Goal: Task Accomplishment & Management: Use online tool/utility

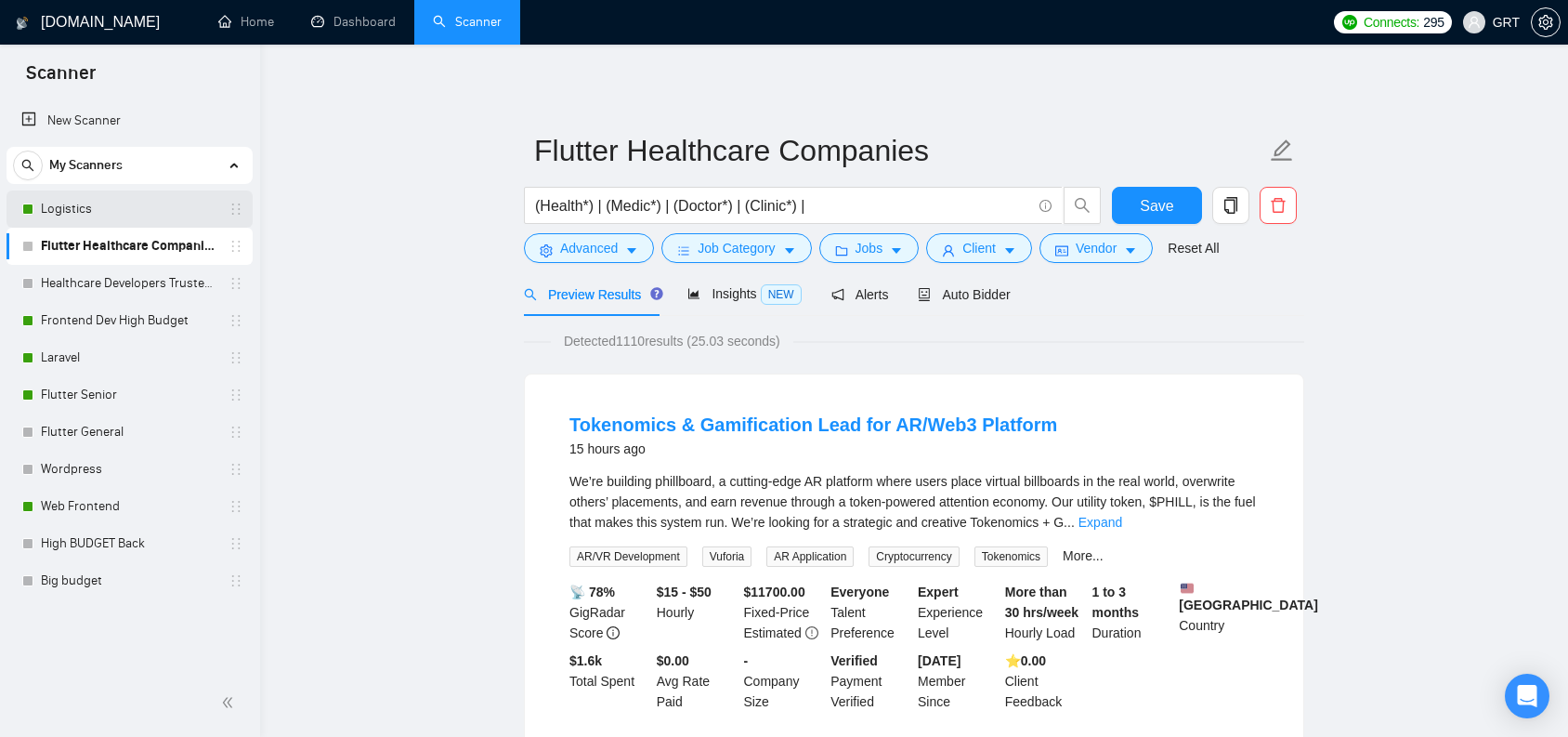
click at [95, 204] on link "Logistics" at bounding box center [129, 209] width 177 height 37
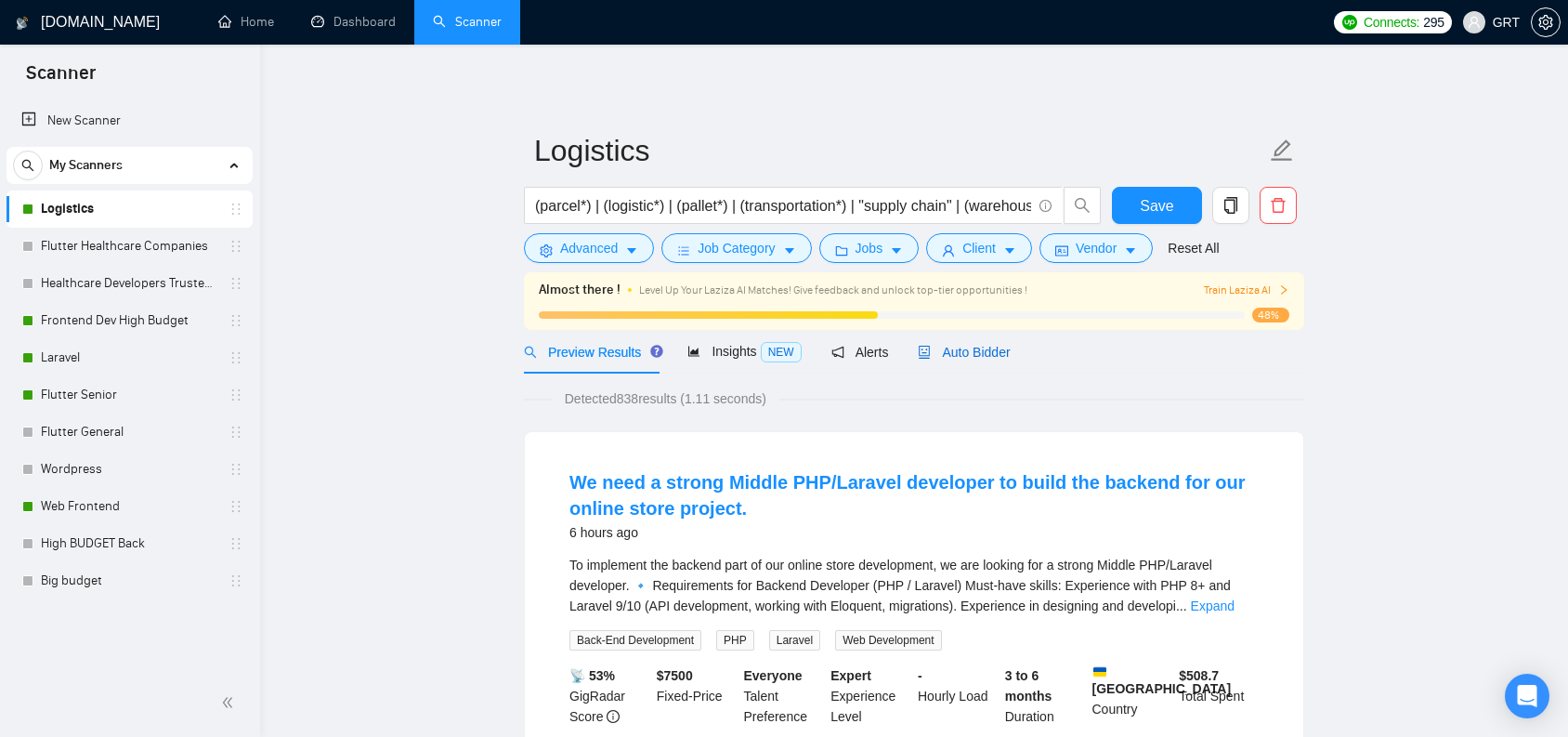
click at [970, 359] on span "Auto Bidder" at bounding box center [963, 352] width 92 height 15
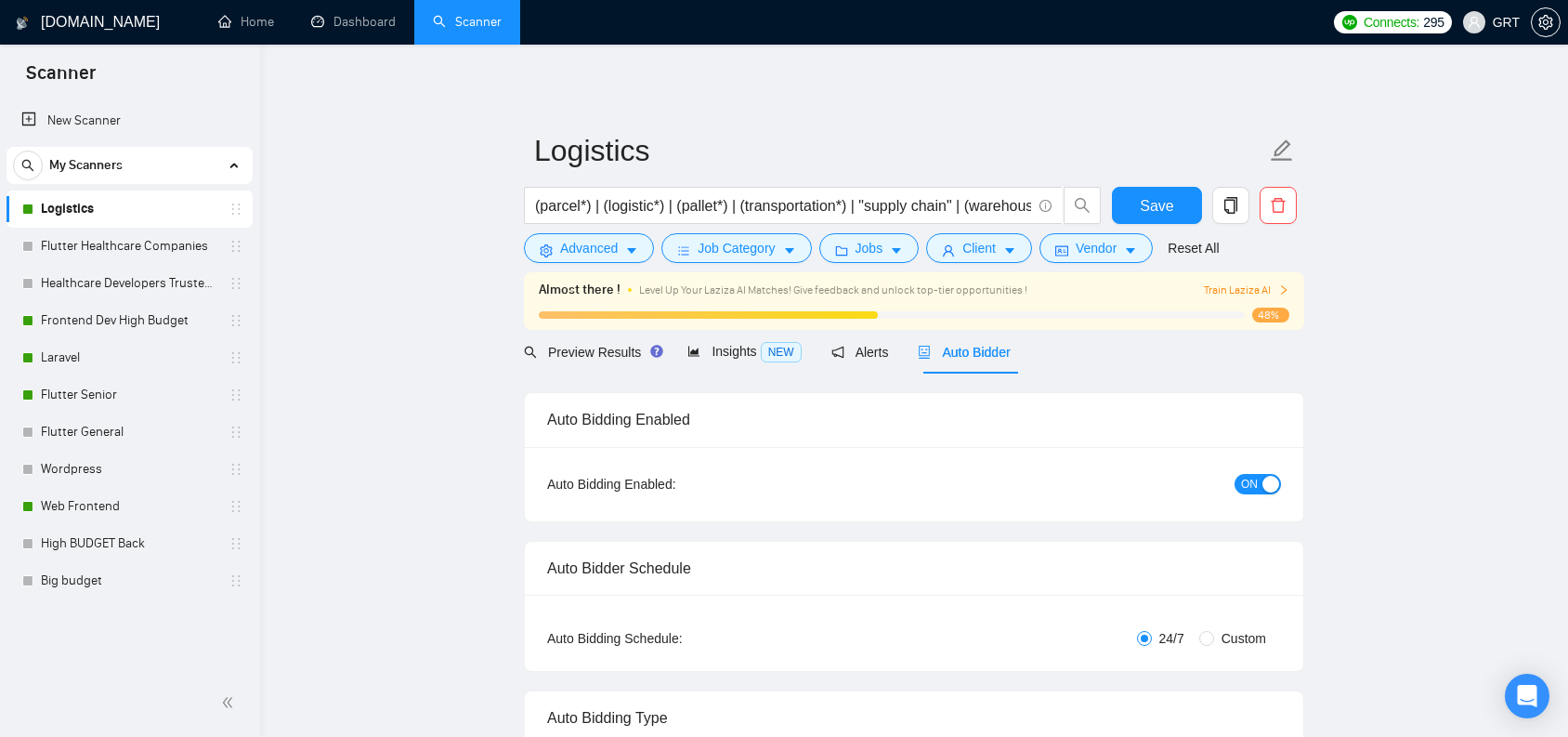
click at [1266, 484] on div "button" at bounding box center [1270, 484] width 17 height 17
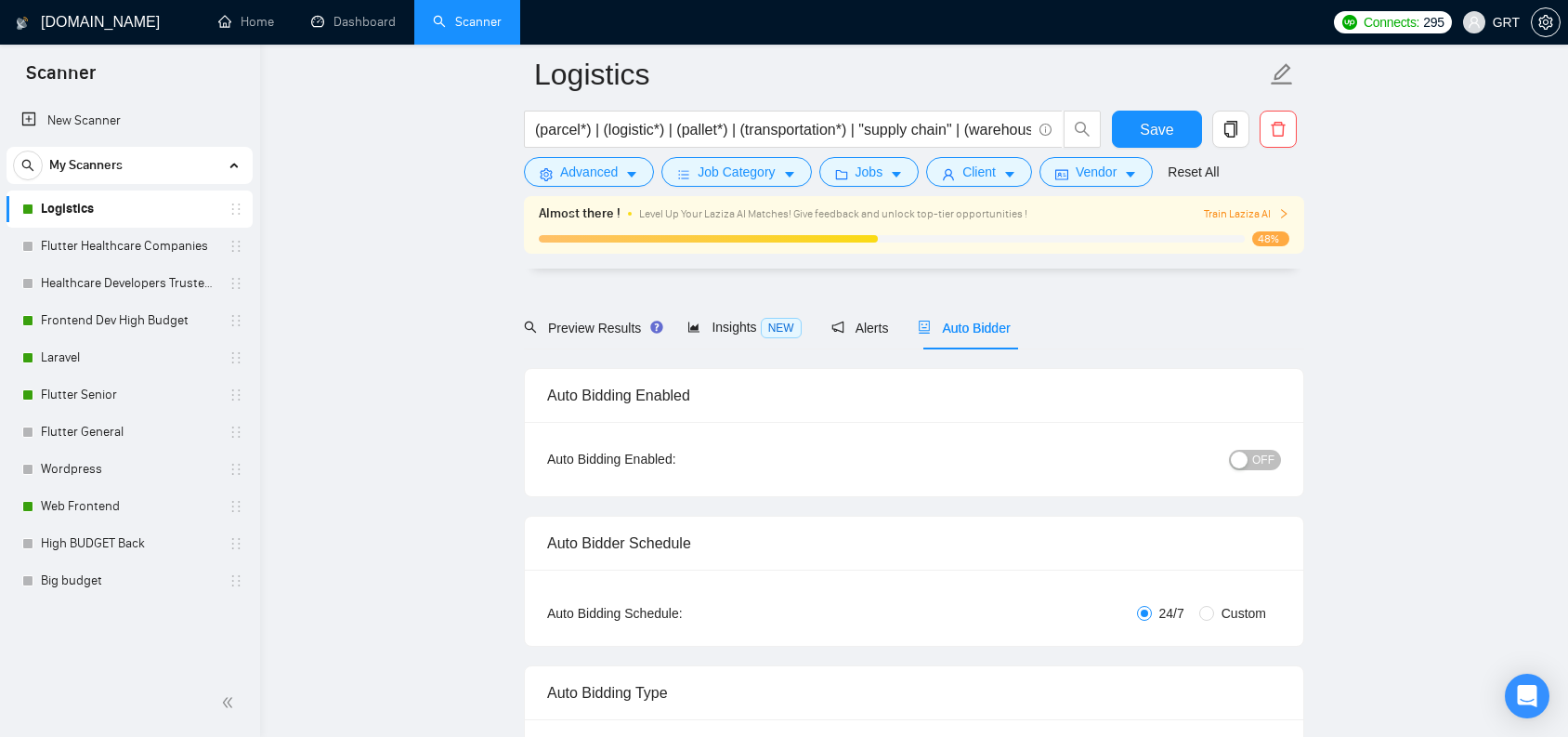
scroll to position [122, 0]
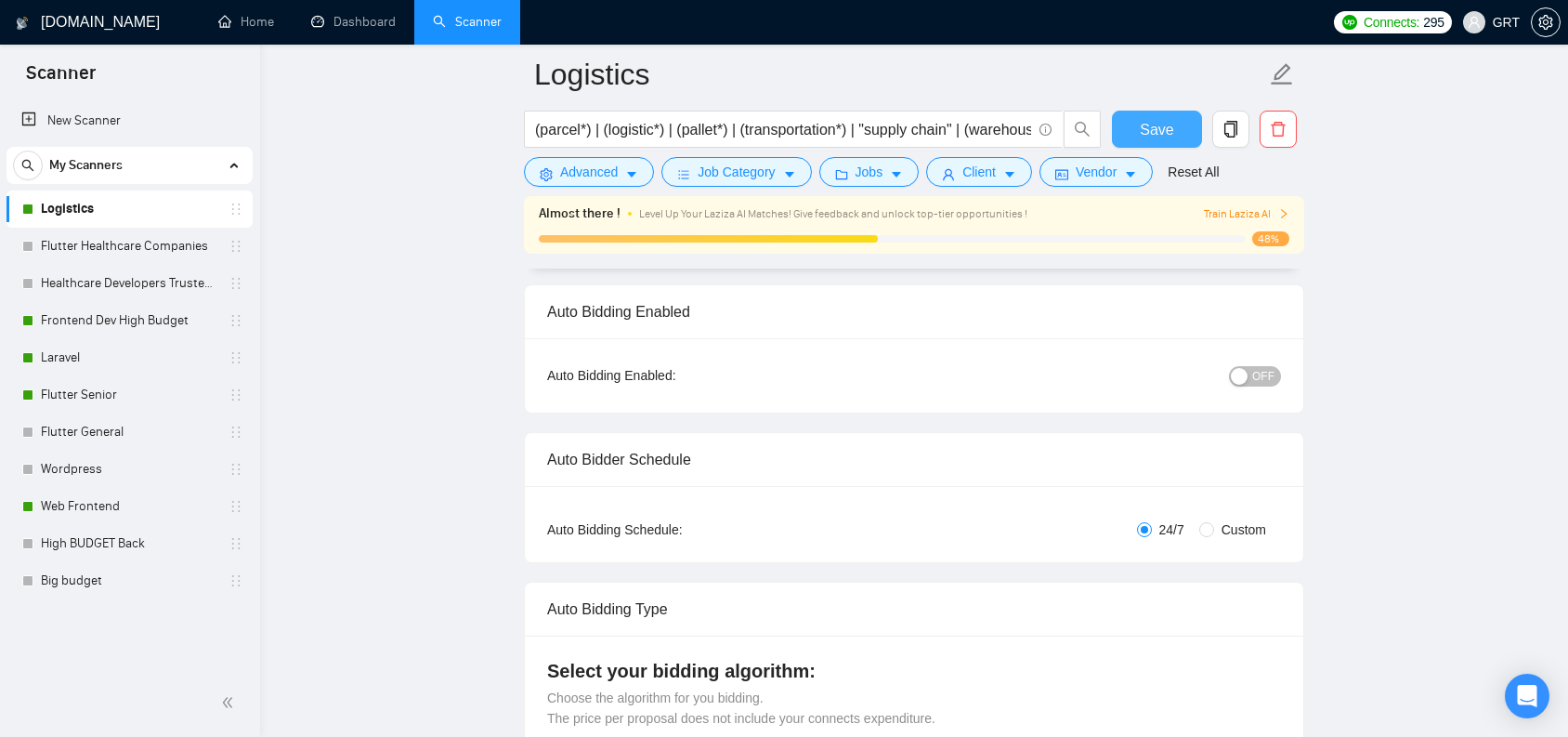
click at [1164, 127] on span "Save" at bounding box center [1157, 129] width 34 height 23
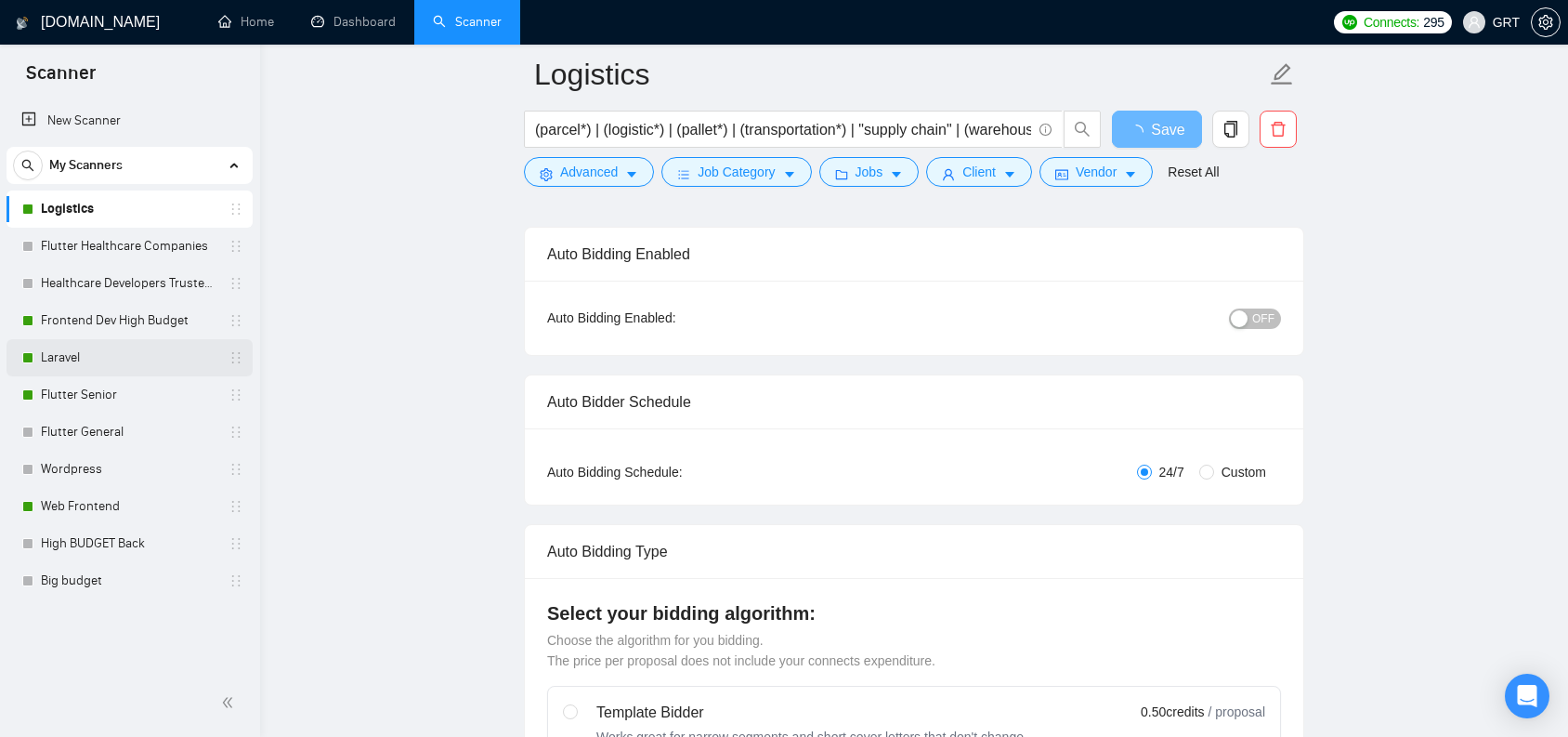
click at [81, 353] on link "Laravel" at bounding box center [129, 357] width 177 height 37
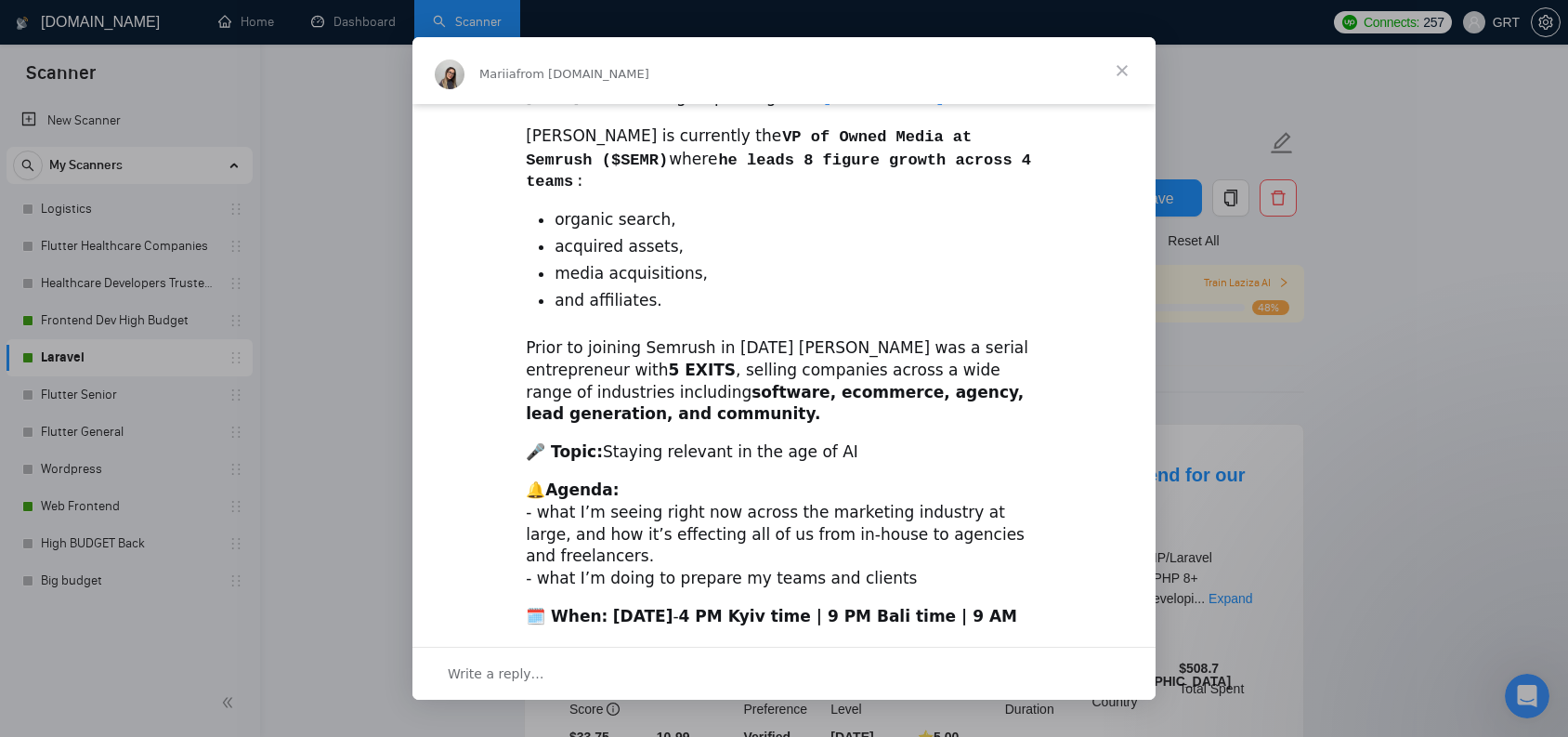
scroll to position [497, 0]
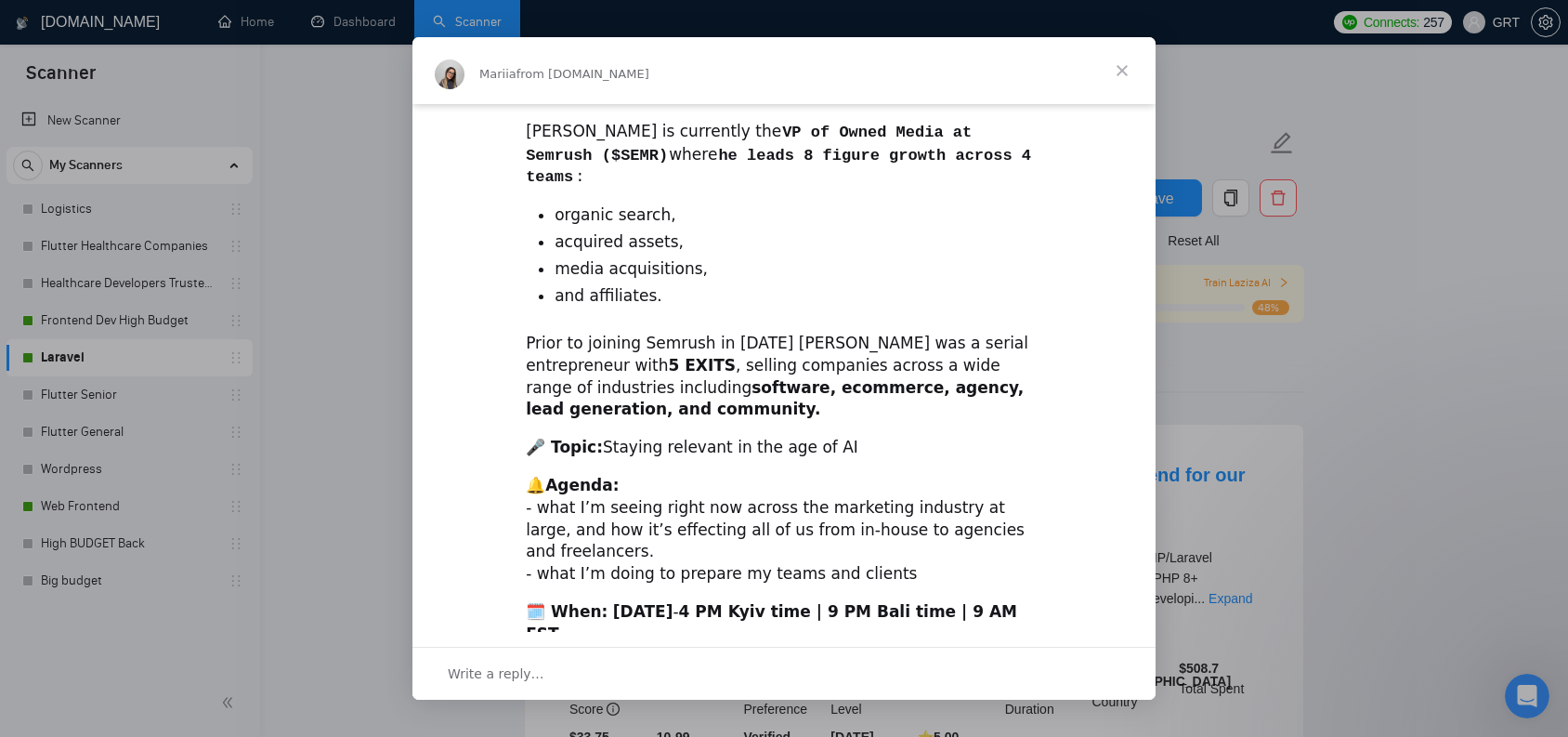
click at [1129, 63] on span "Close" at bounding box center [1121, 70] width 67 height 67
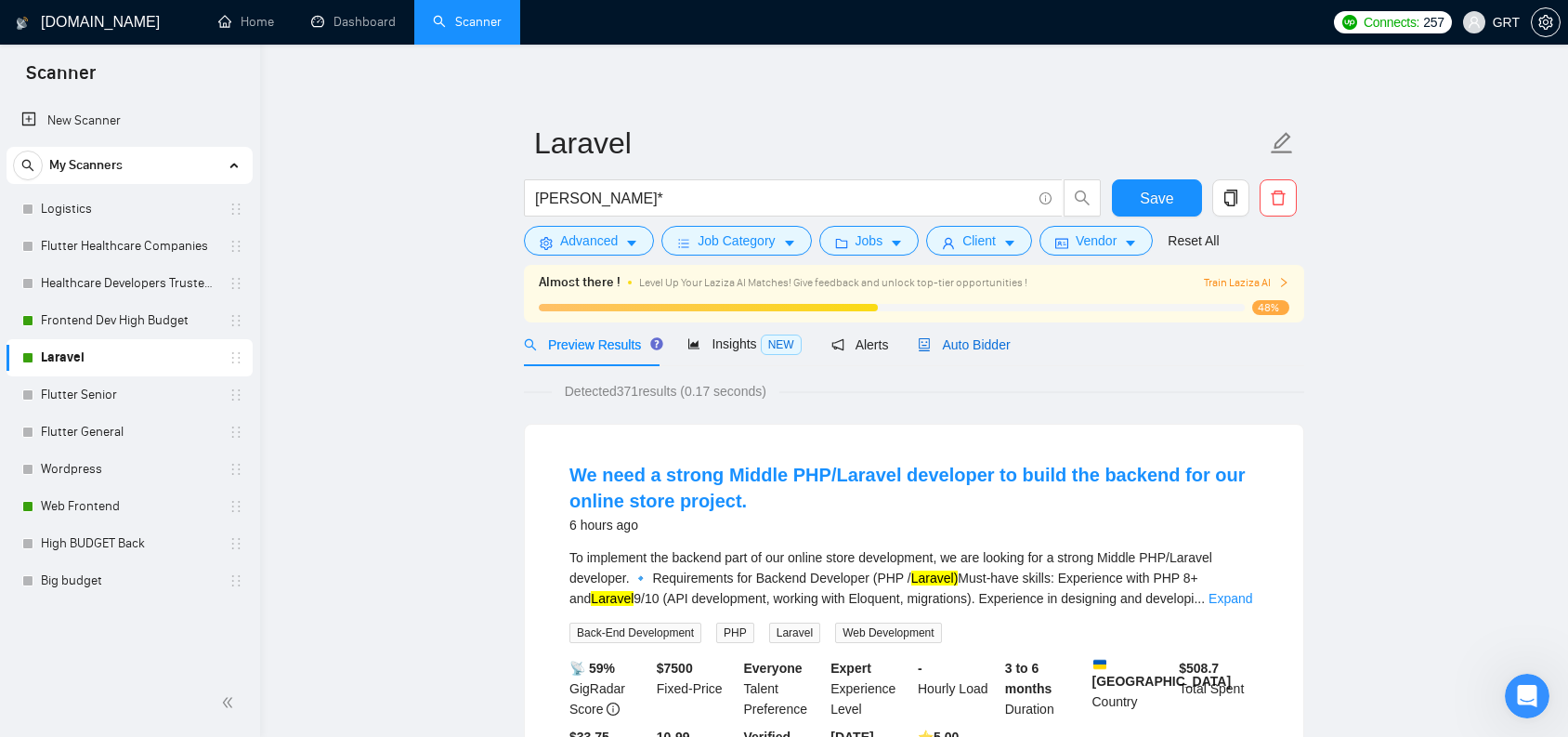
click at [959, 347] on span "Auto Bidder" at bounding box center [963, 345] width 92 height 15
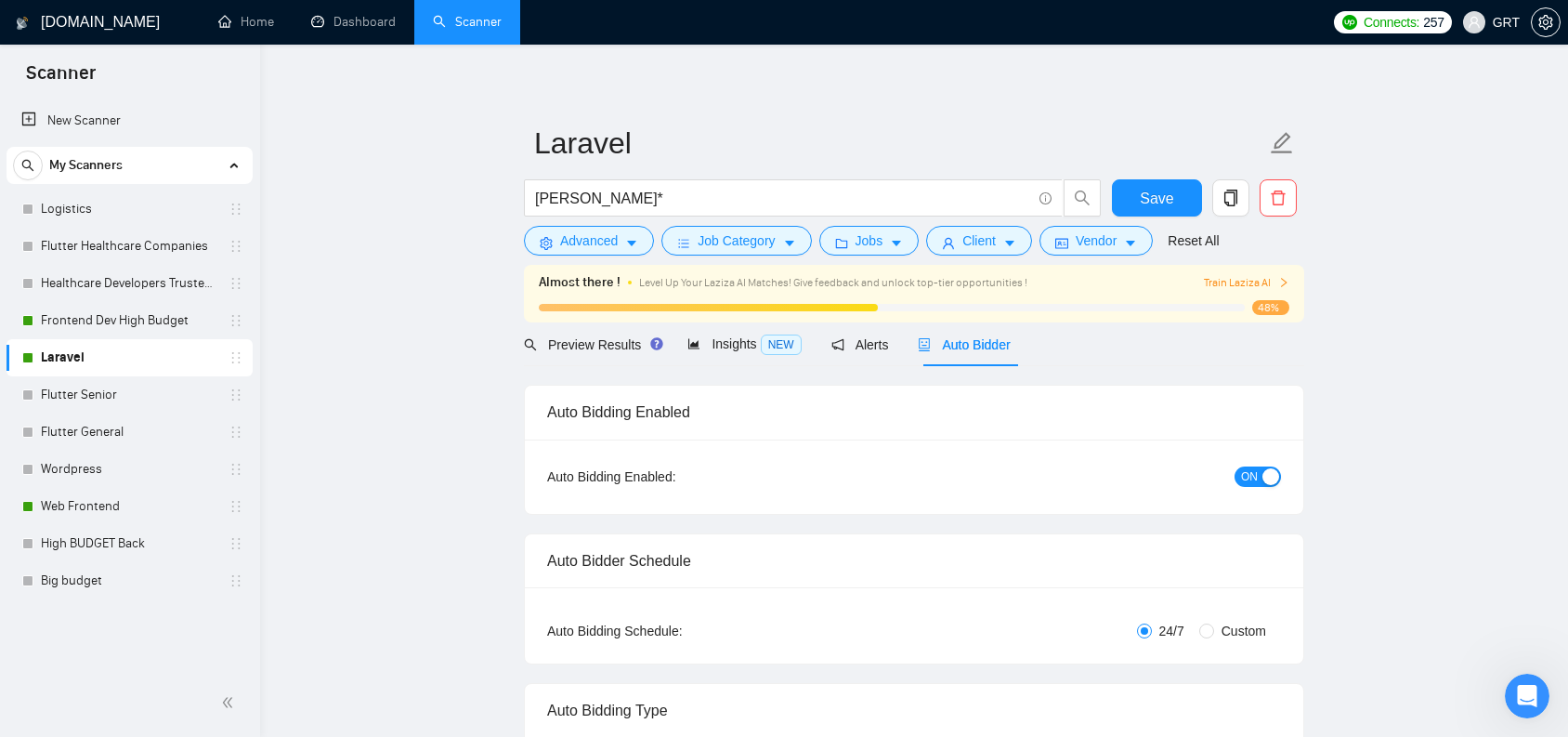
click at [1262, 471] on div "button" at bounding box center [1270, 476] width 17 height 17
click at [1190, 197] on button "Save" at bounding box center [1157, 198] width 90 height 37
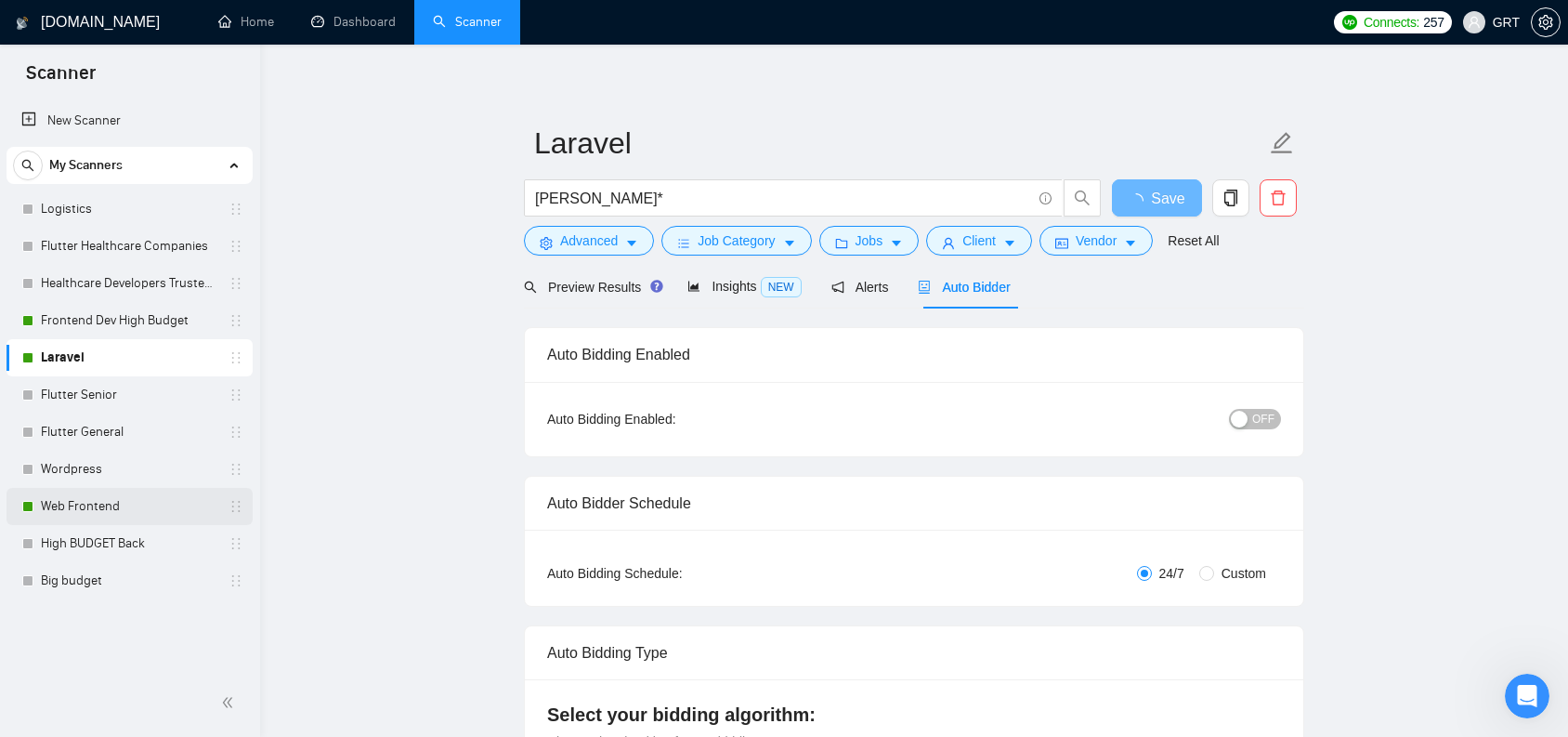
click at [59, 493] on link "Web Frontend" at bounding box center [129, 506] width 177 height 37
click at [60, 498] on link "Web Frontend" at bounding box center [129, 506] width 177 height 37
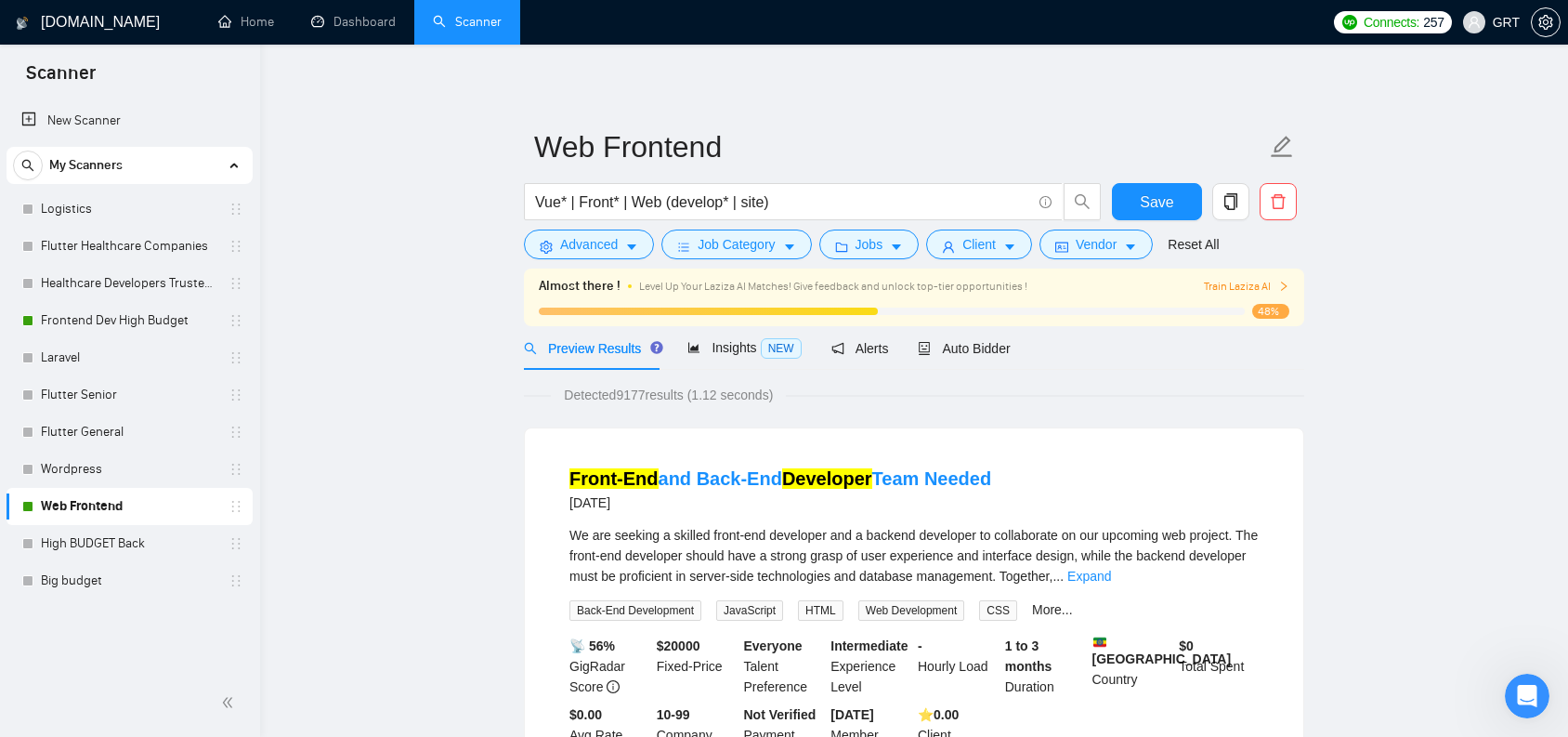
scroll to position [7, 0]
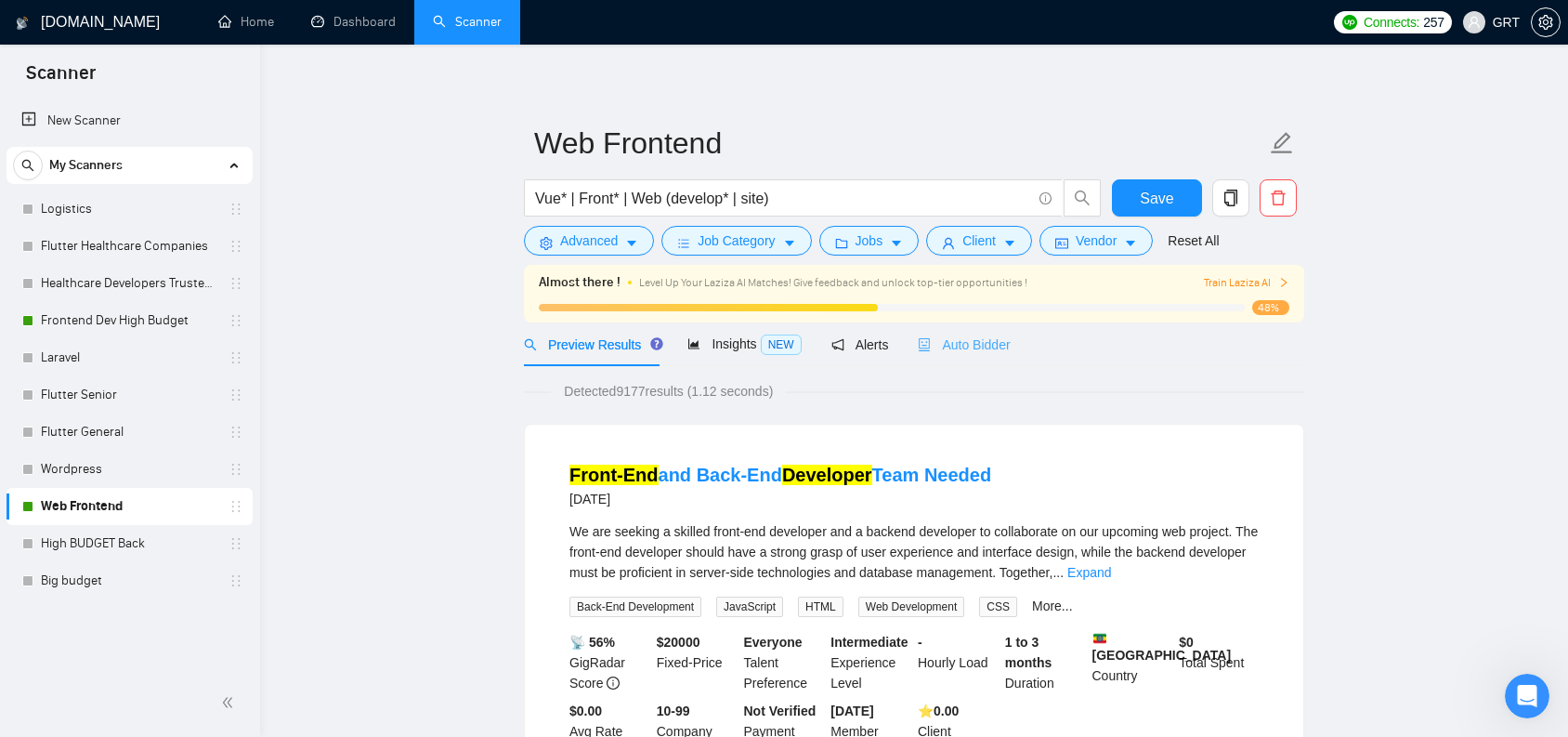
click at [982, 355] on div "Auto Bidder" at bounding box center [963, 345] width 92 height 44
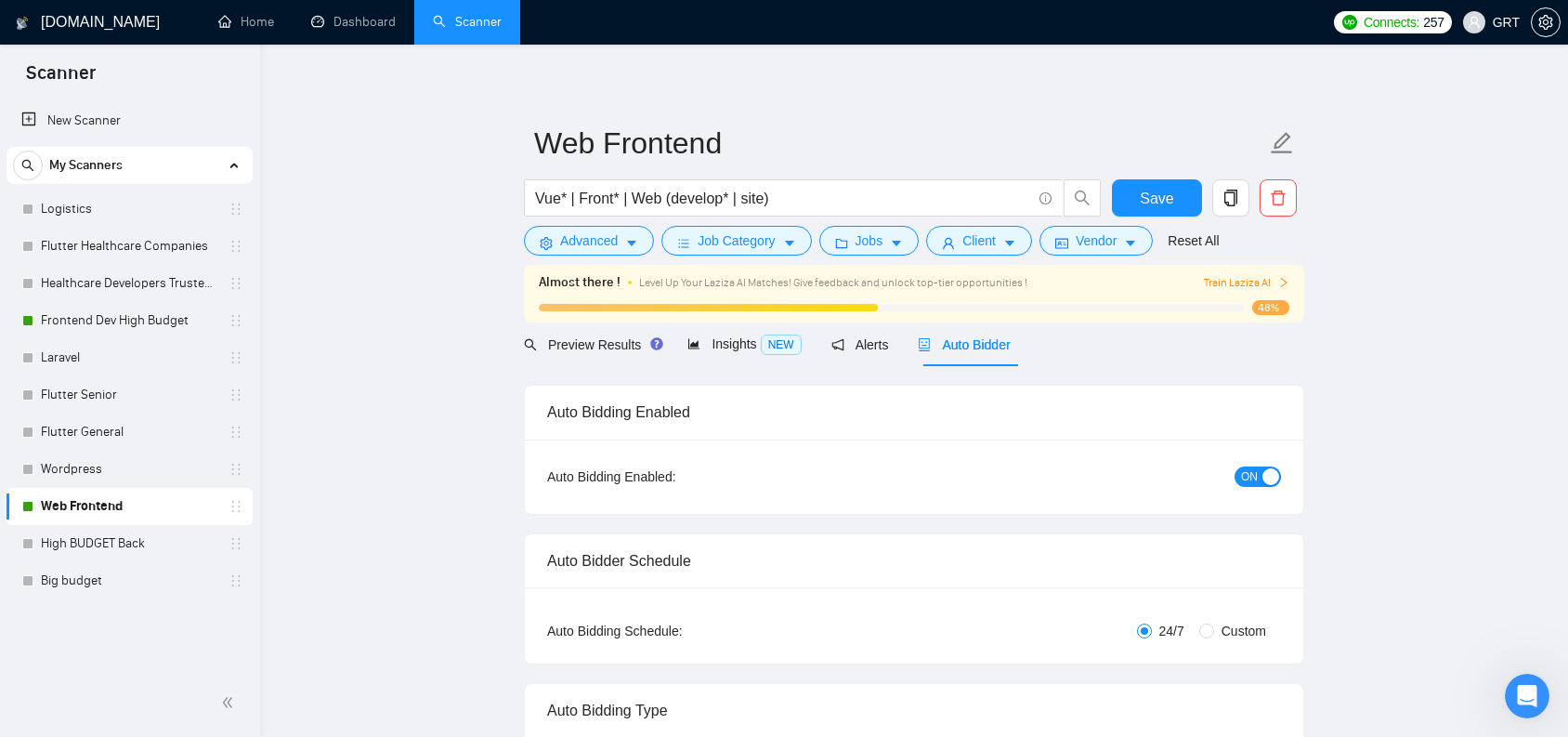
click at [1239, 471] on button "ON" at bounding box center [1257, 477] width 47 height 21
click at [1153, 191] on span "Save" at bounding box center [1157, 198] width 34 height 23
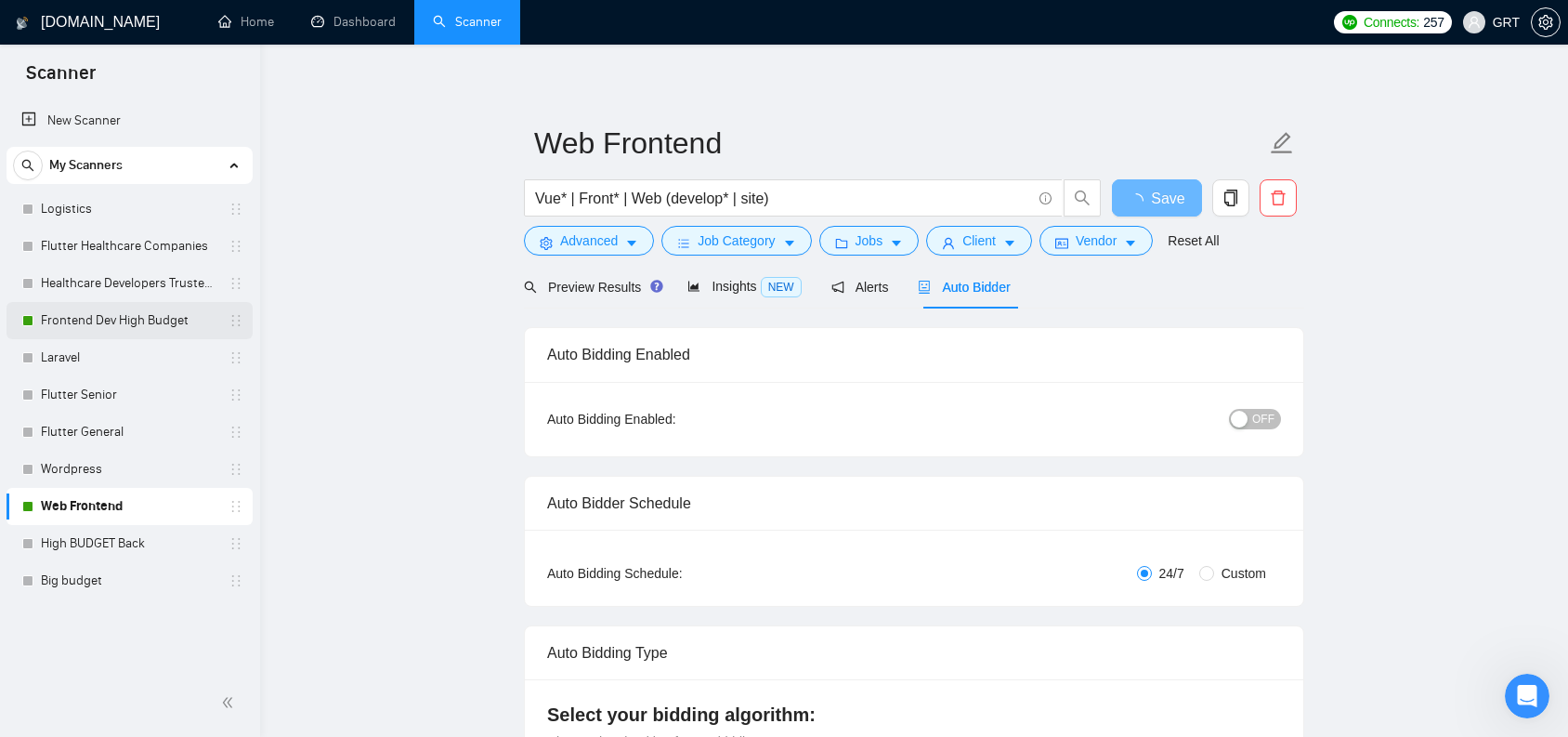
click at [75, 332] on link "Frontend Dev High Budget" at bounding box center [129, 320] width 177 height 37
type input "Frontend Dev High Budget"
type input "Vue.js | Vue*| Frontend | front-end | "Front end""
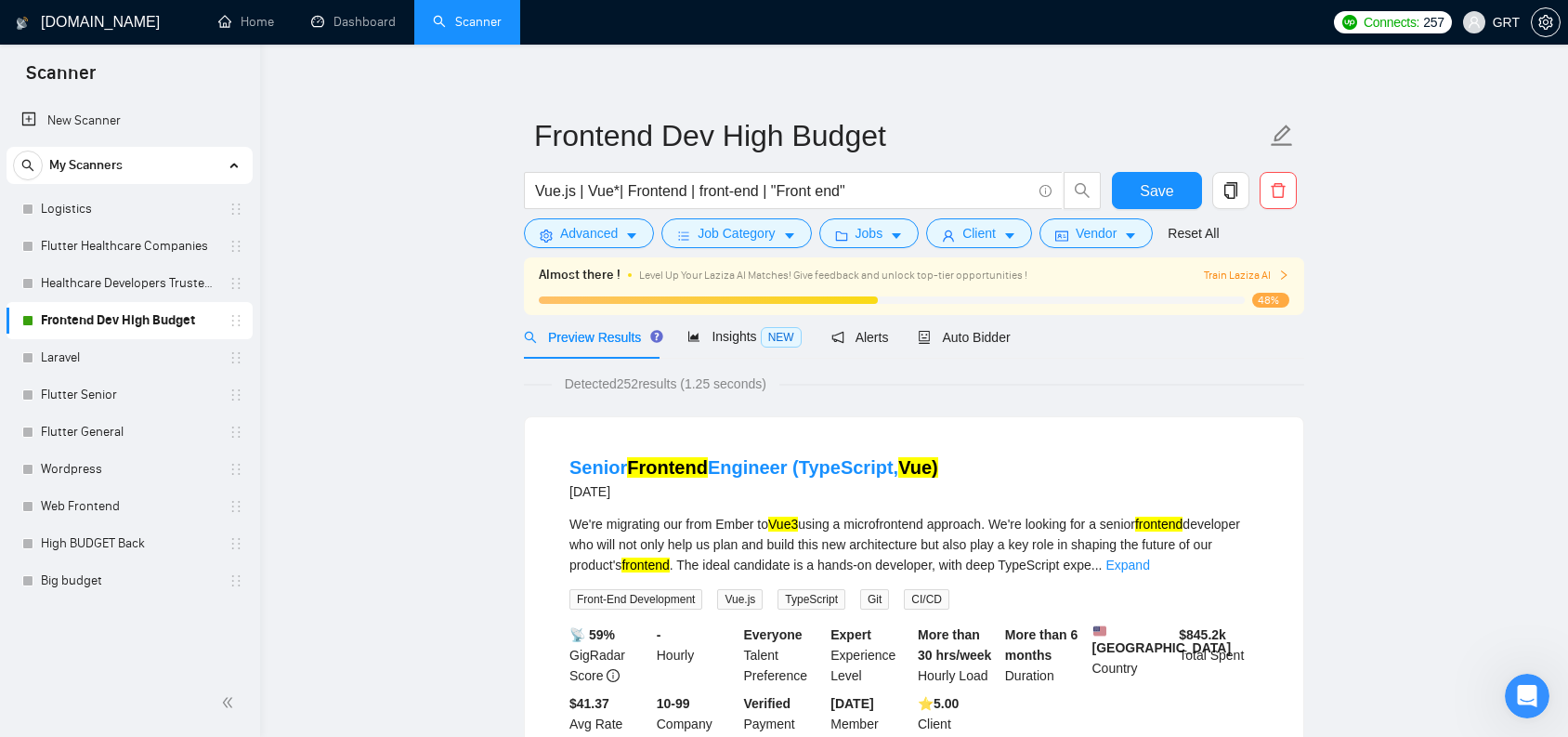
scroll to position [23, 0]
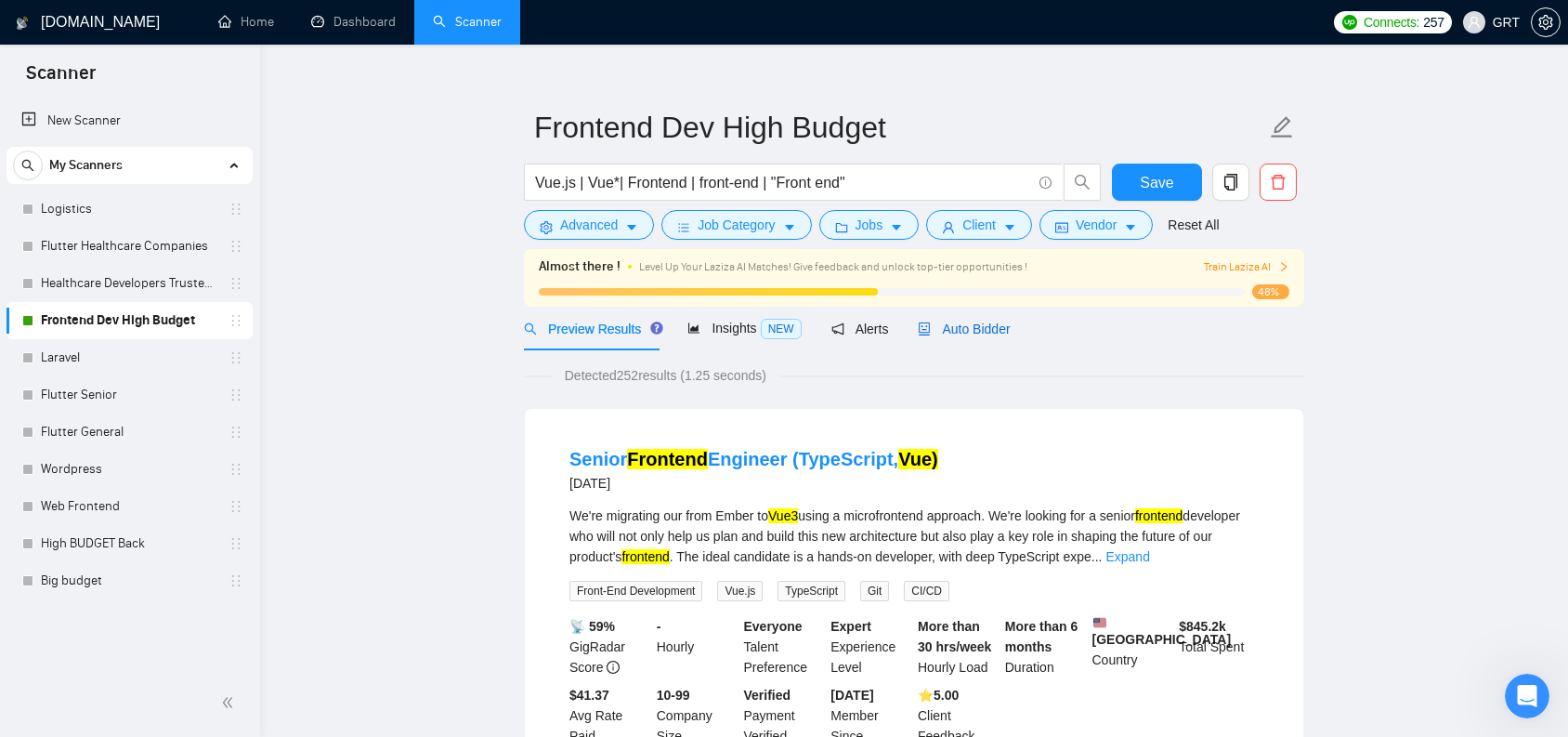
click at [983, 333] on span "Auto Bidder" at bounding box center [963, 329] width 92 height 15
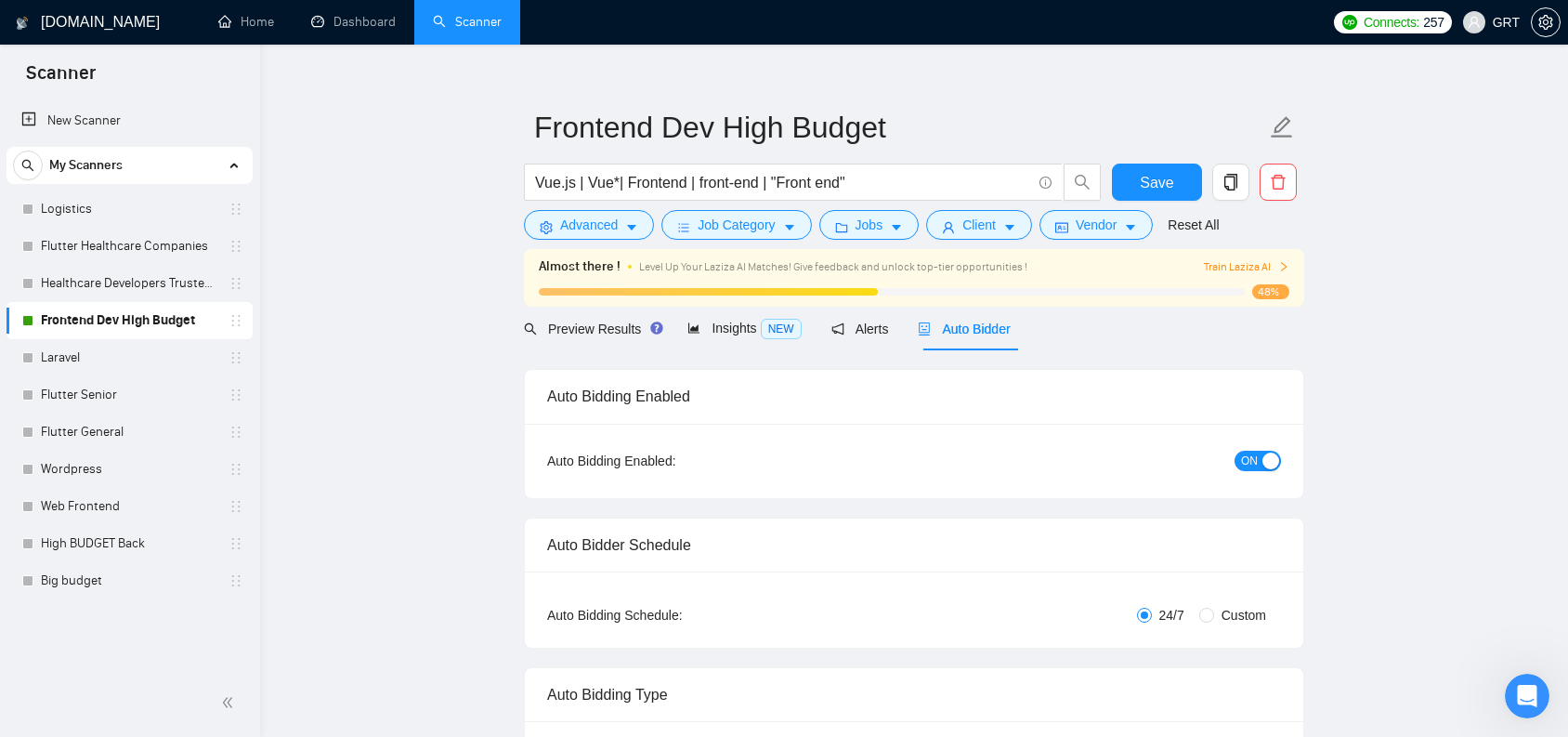
click at [1256, 465] on span "ON" at bounding box center [1249, 461] width 17 height 21
click at [1164, 168] on button "Save" at bounding box center [1157, 182] width 90 height 37
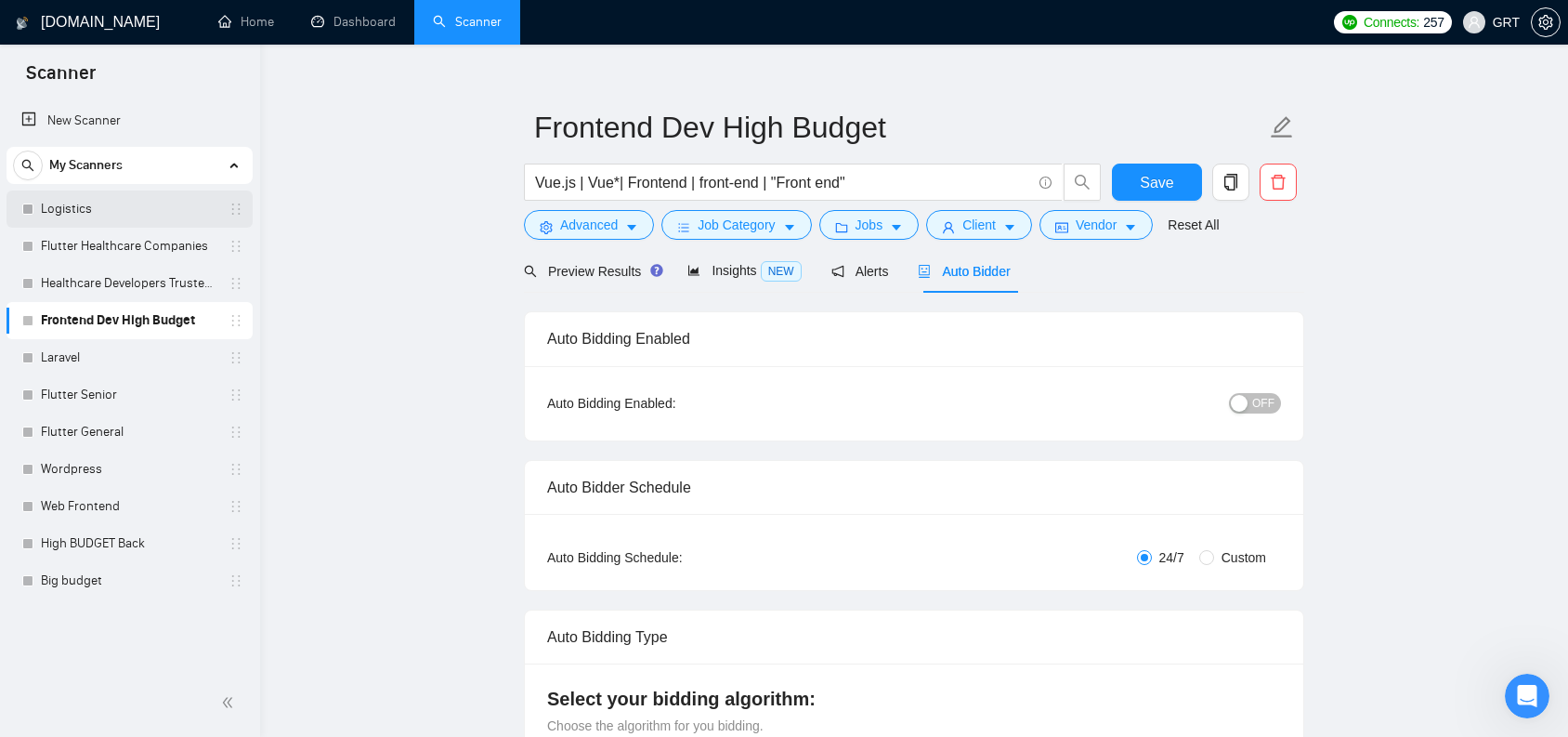
click at [70, 220] on link "Logistics" at bounding box center [129, 209] width 177 height 37
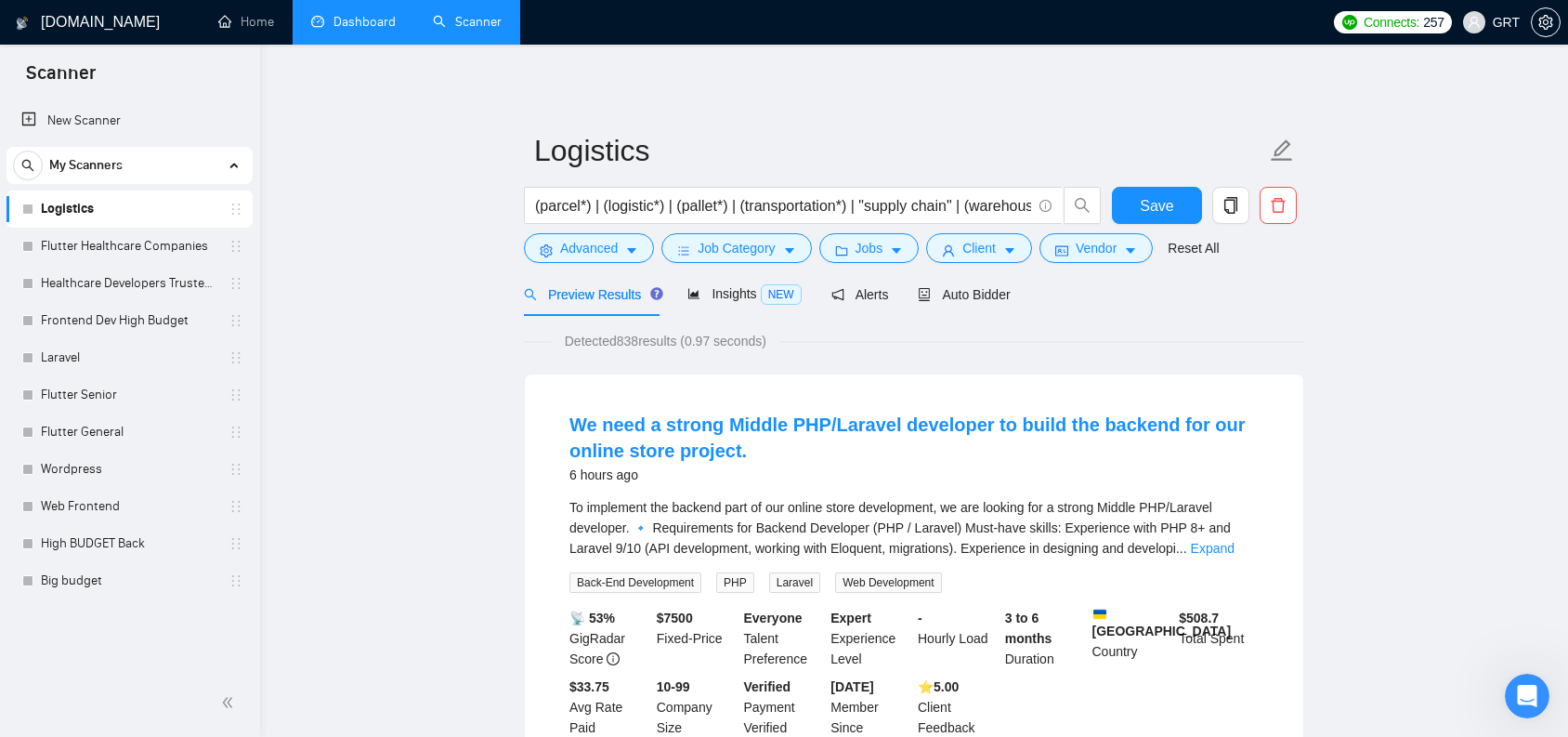
click at [366, 30] on link "Dashboard" at bounding box center [353, 22] width 84 height 16
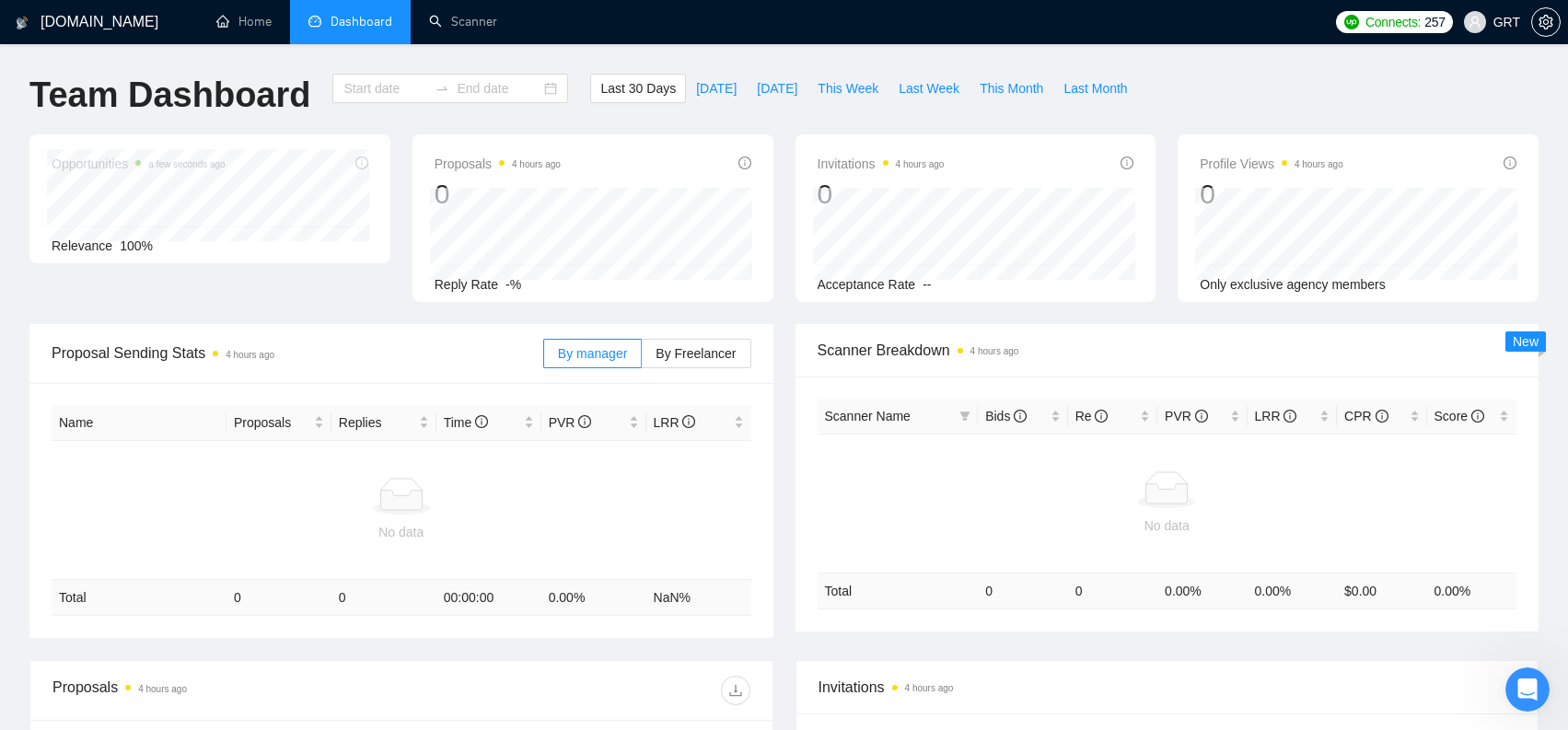
type input "[DATE]"
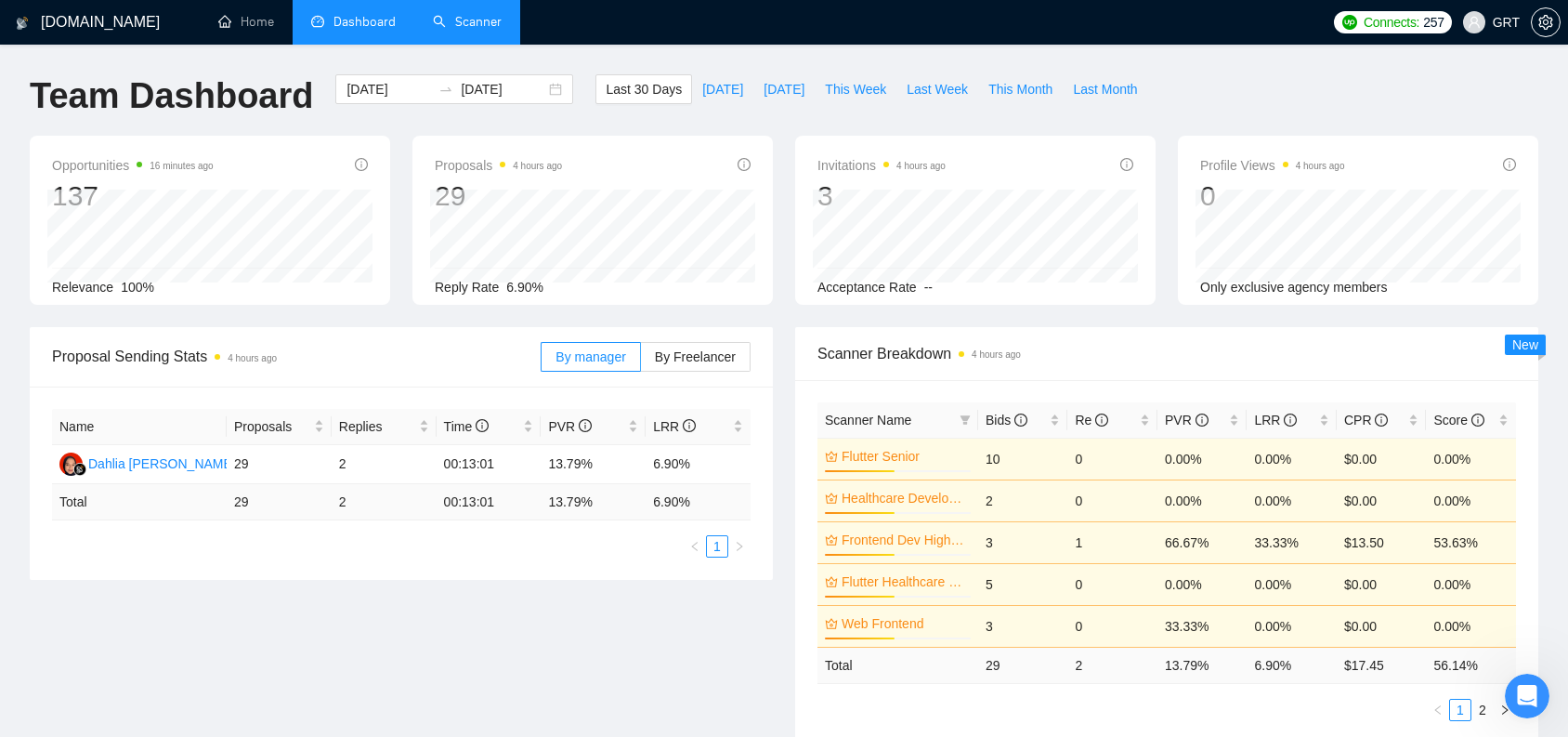
click at [448, 30] on link "Scanner" at bounding box center [467, 22] width 69 height 16
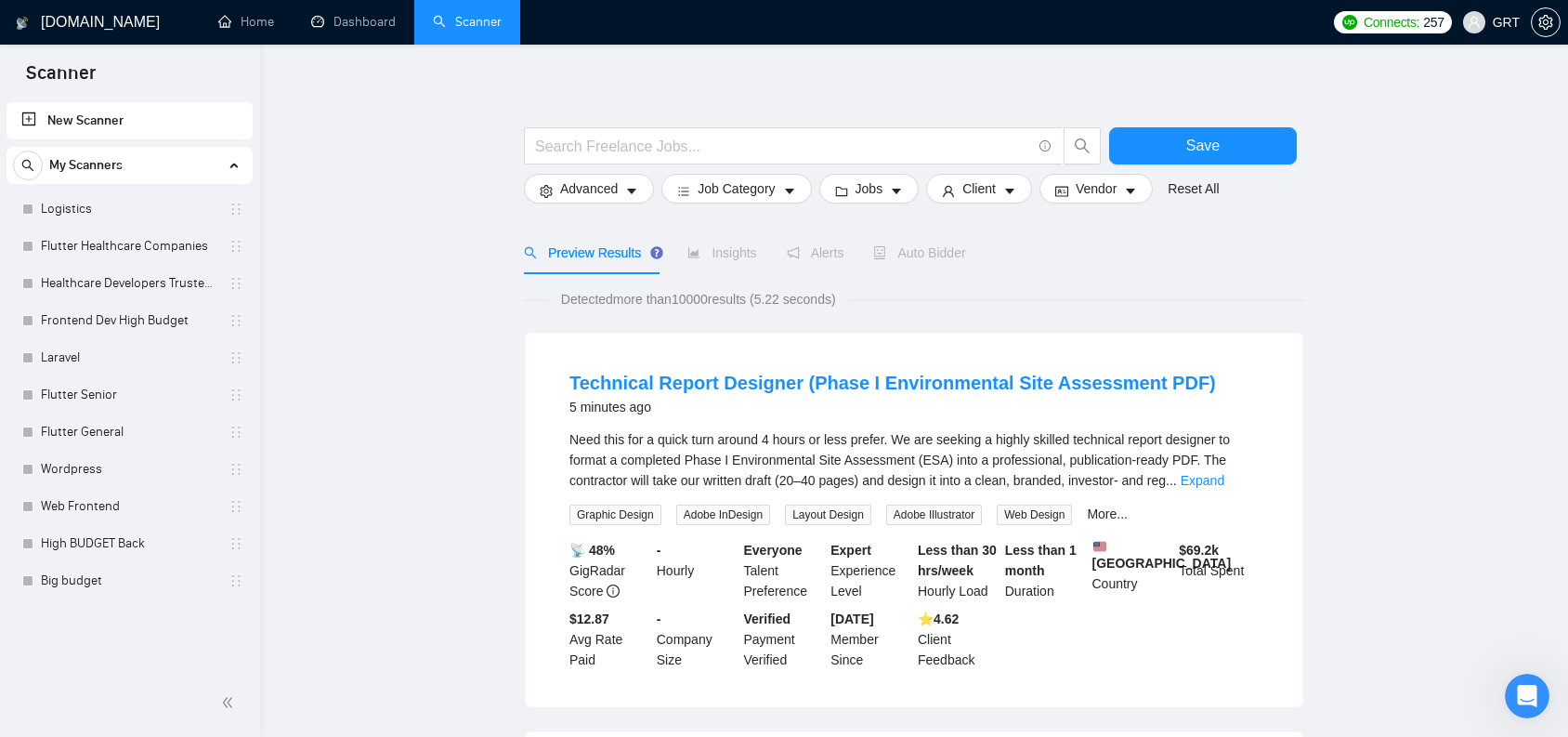
scroll to position [125, 0]
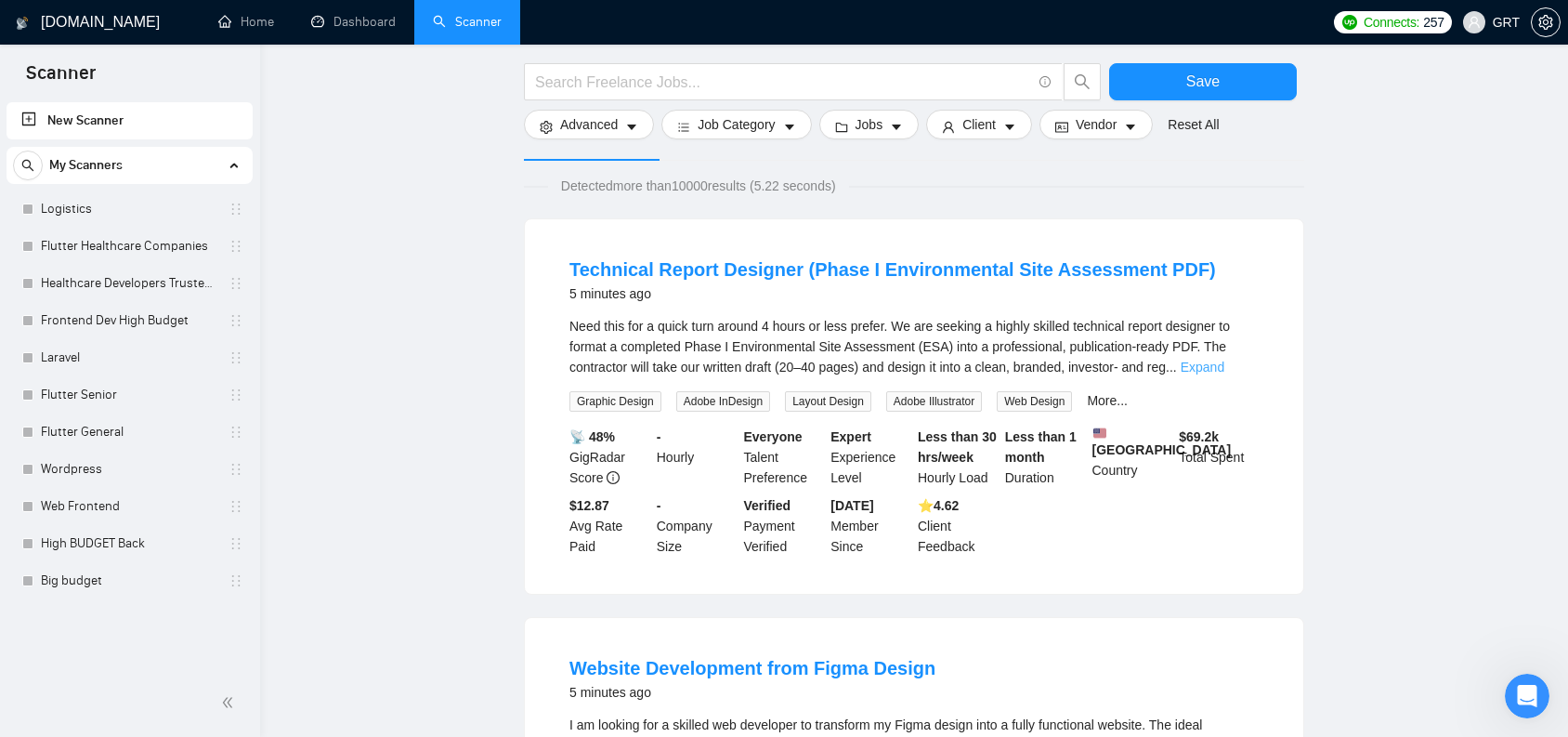
click at [1224, 368] on link "Expand" at bounding box center [1203, 367] width 44 height 15
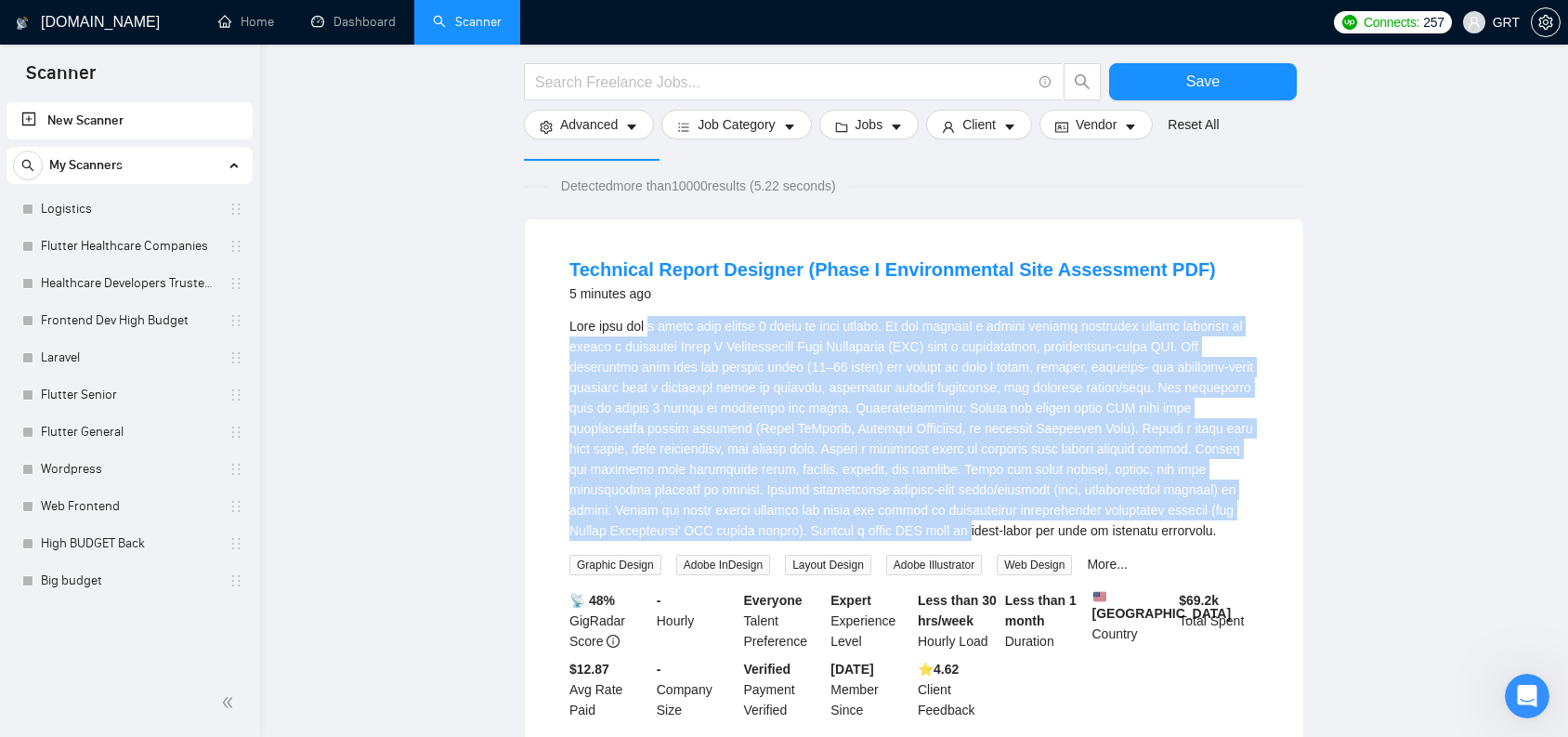
drag, startPoint x: 652, startPoint y: 328, endPoint x: 970, endPoint y: 528, distance: 375.7
click at [970, 528] on div "Need this for a quick turn around 4 hours or less prefer. \a\aWe are seeking a …" at bounding box center [914, 428] width 689 height 224
click at [1006, 500] on div "Need this for a quick turn around 4 hours or less prefer. \a\aWe are seeking a …" at bounding box center [914, 428] width 689 height 224
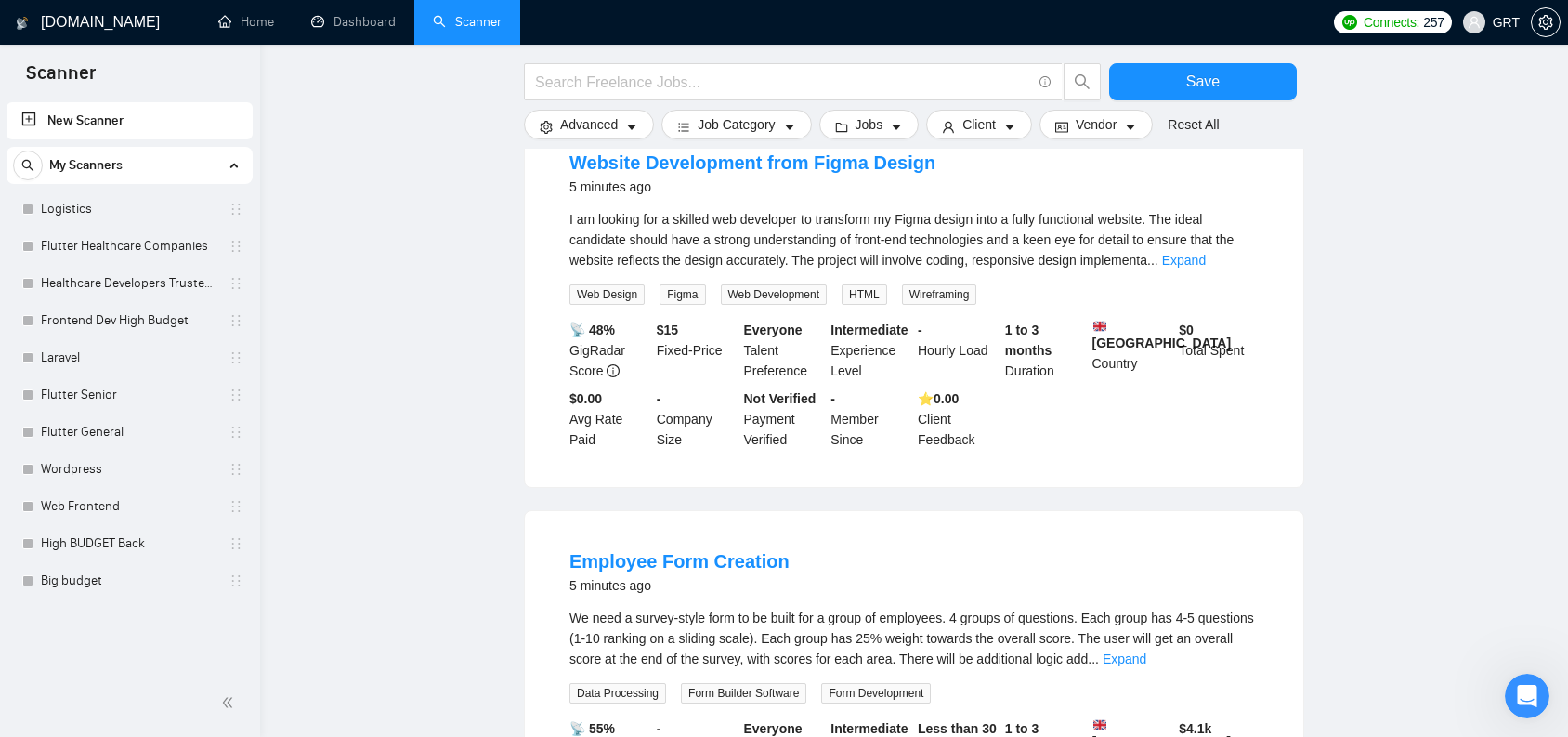
scroll to position [0, 0]
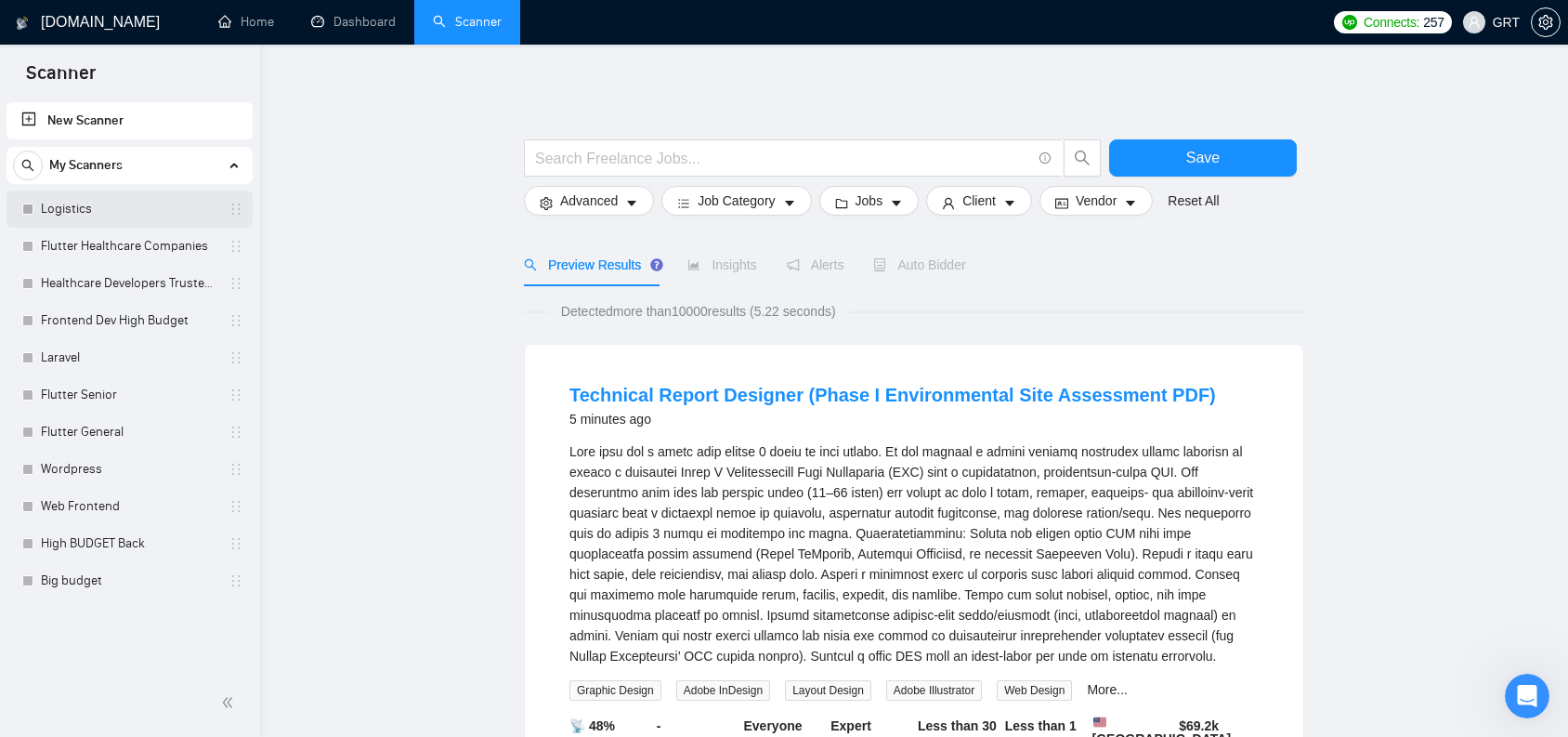
click at [107, 196] on link "Logistics" at bounding box center [129, 209] width 177 height 37
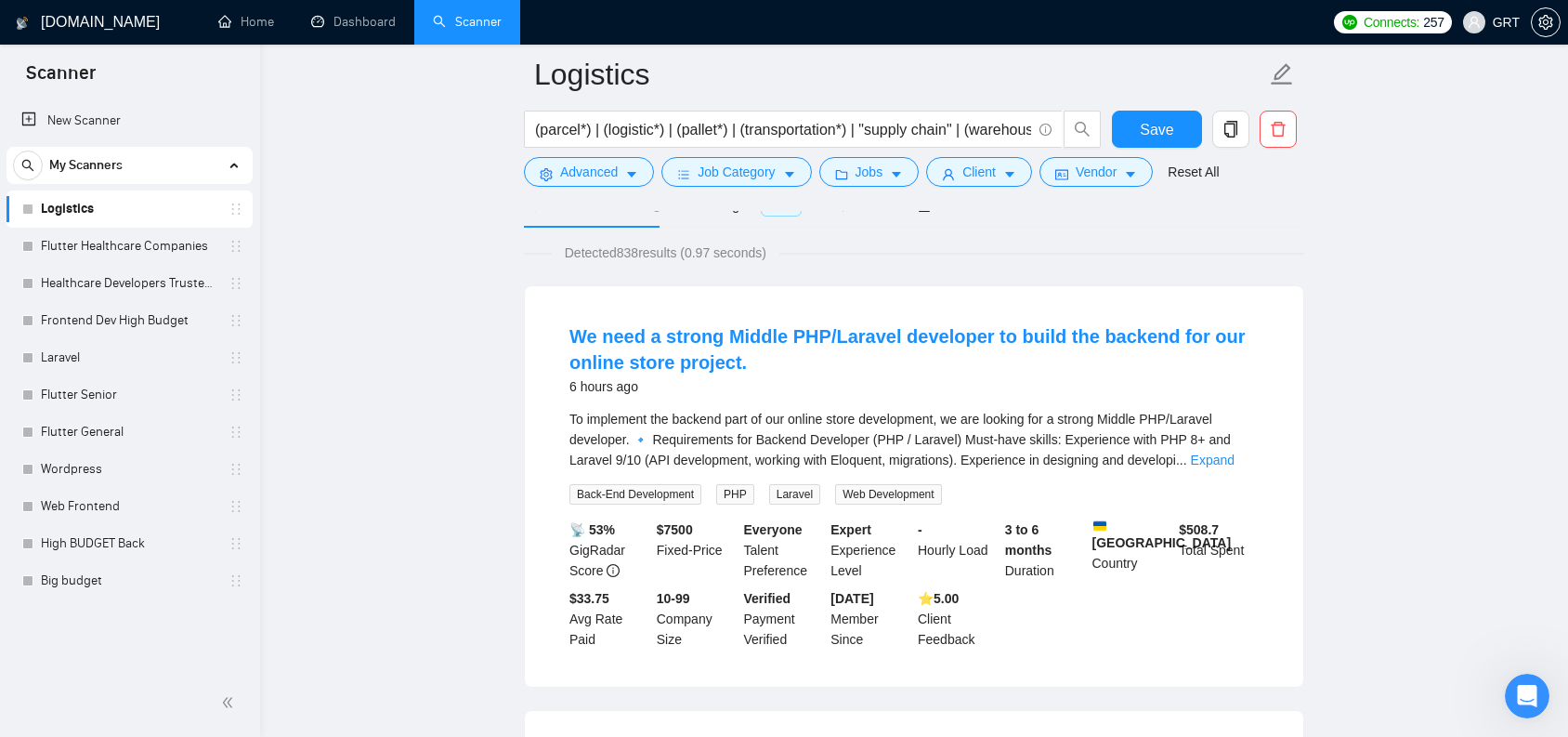
scroll to position [107, 0]
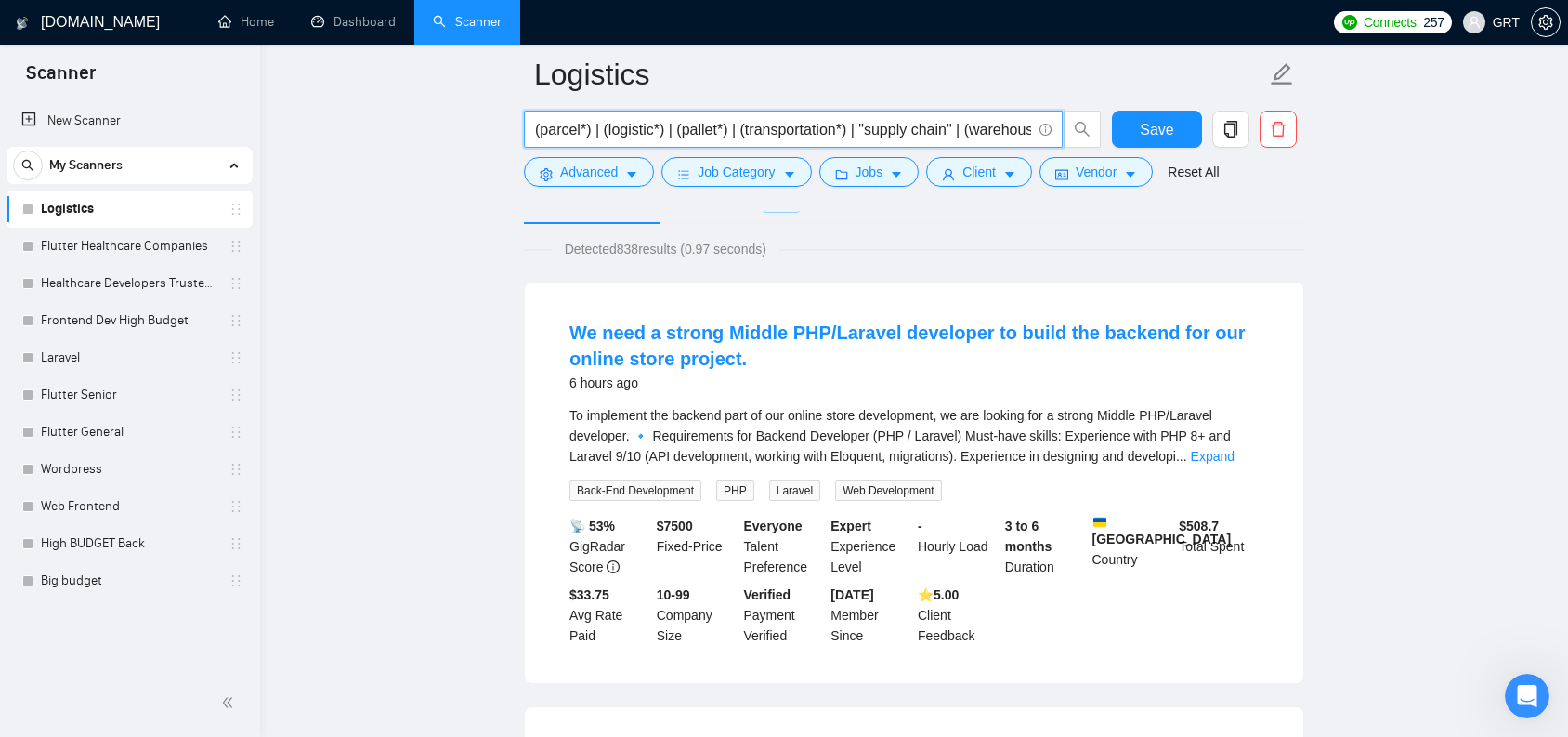
drag, startPoint x: 896, startPoint y: 123, endPoint x: 794, endPoint y: 139, distance: 103.2
click at [794, 139] on input "(parcel*) | (logistic*) | (pallet*) | (transportation*) | "supply chain" | (war…" at bounding box center [783, 129] width 496 height 23
click at [800, 136] on input "(parcel*) | (logistic*) | (pallet*) | (transportation*) | "supply chain" | (war…" at bounding box center [783, 129] width 496 height 23
click at [831, 131] on input "(parcel*) | (logistic*) | (pallet*) | (transportation*) | "supply chain" | (war…" at bounding box center [783, 129] width 496 height 23
click at [805, 131] on input "(parcel*) | (logistic*) | (pallet*) | (transportation*) | "supply chain" | (war…" at bounding box center [783, 129] width 496 height 23
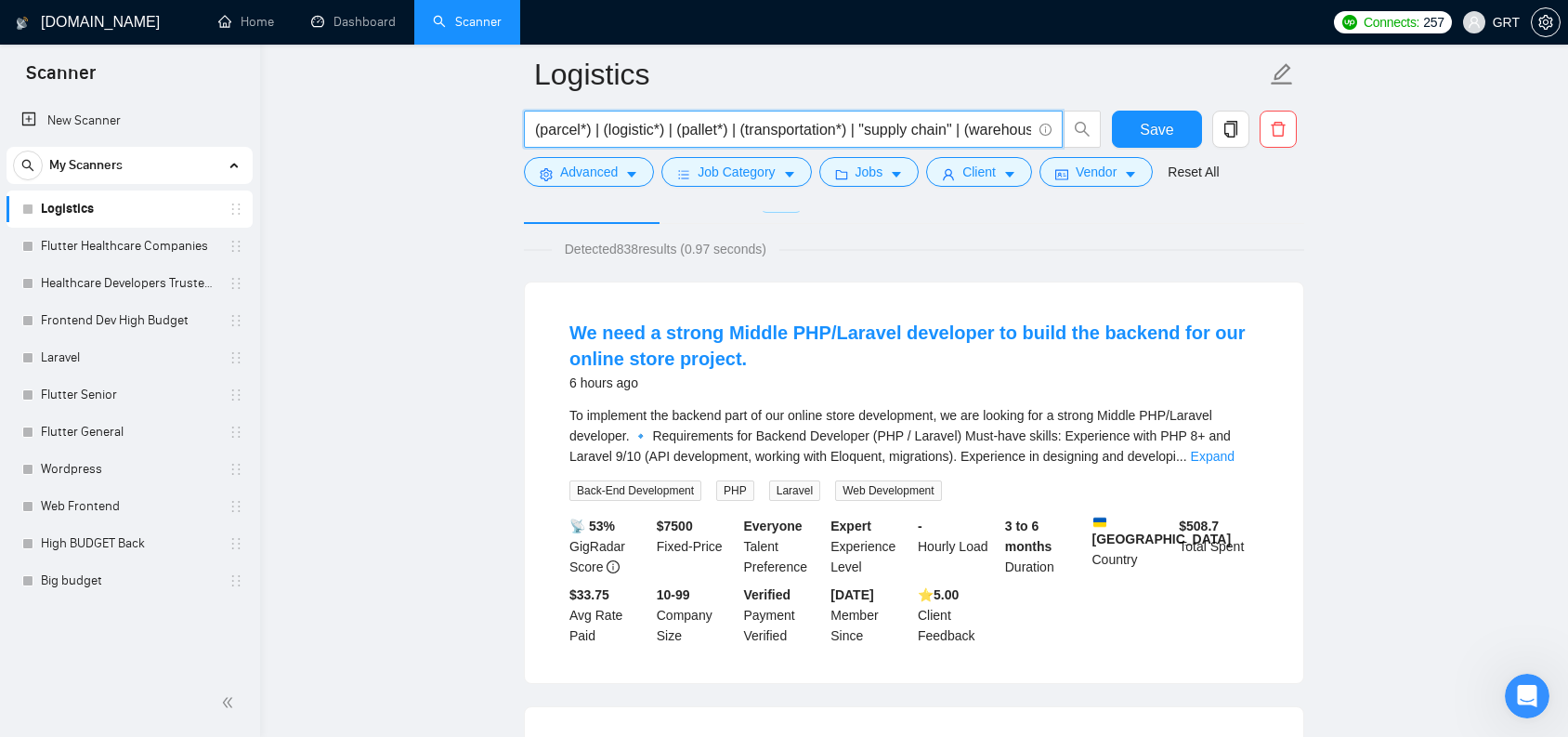
drag, startPoint x: 709, startPoint y: 135, endPoint x: 442, endPoint y: 132, distance: 267.0
click at [563, 127] on input "(parcel*) | (logistic*) | (pallet*) | (transportation*) | "supply chain" | (war…" at bounding box center [783, 129] width 496 height 23
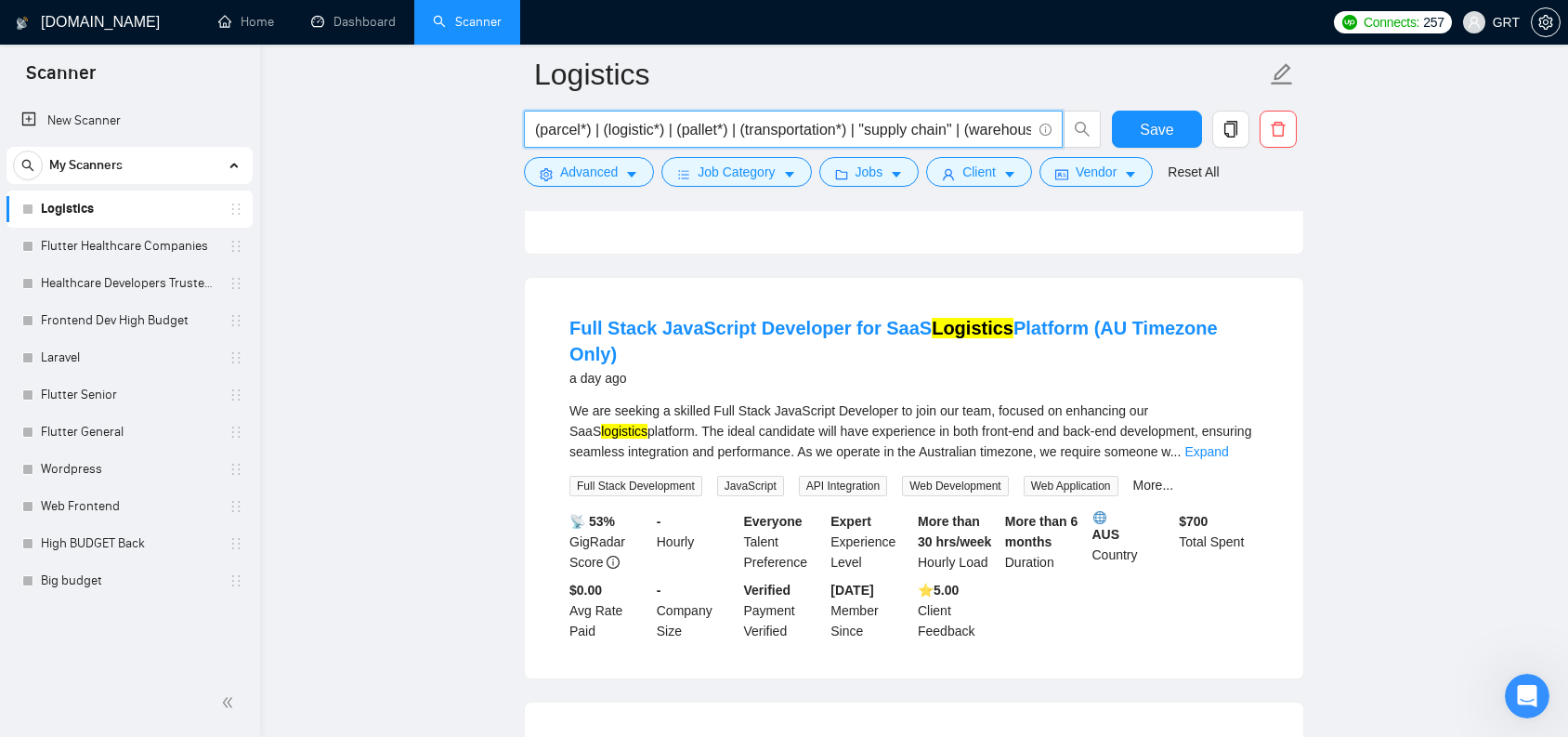
scroll to position [655, 0]
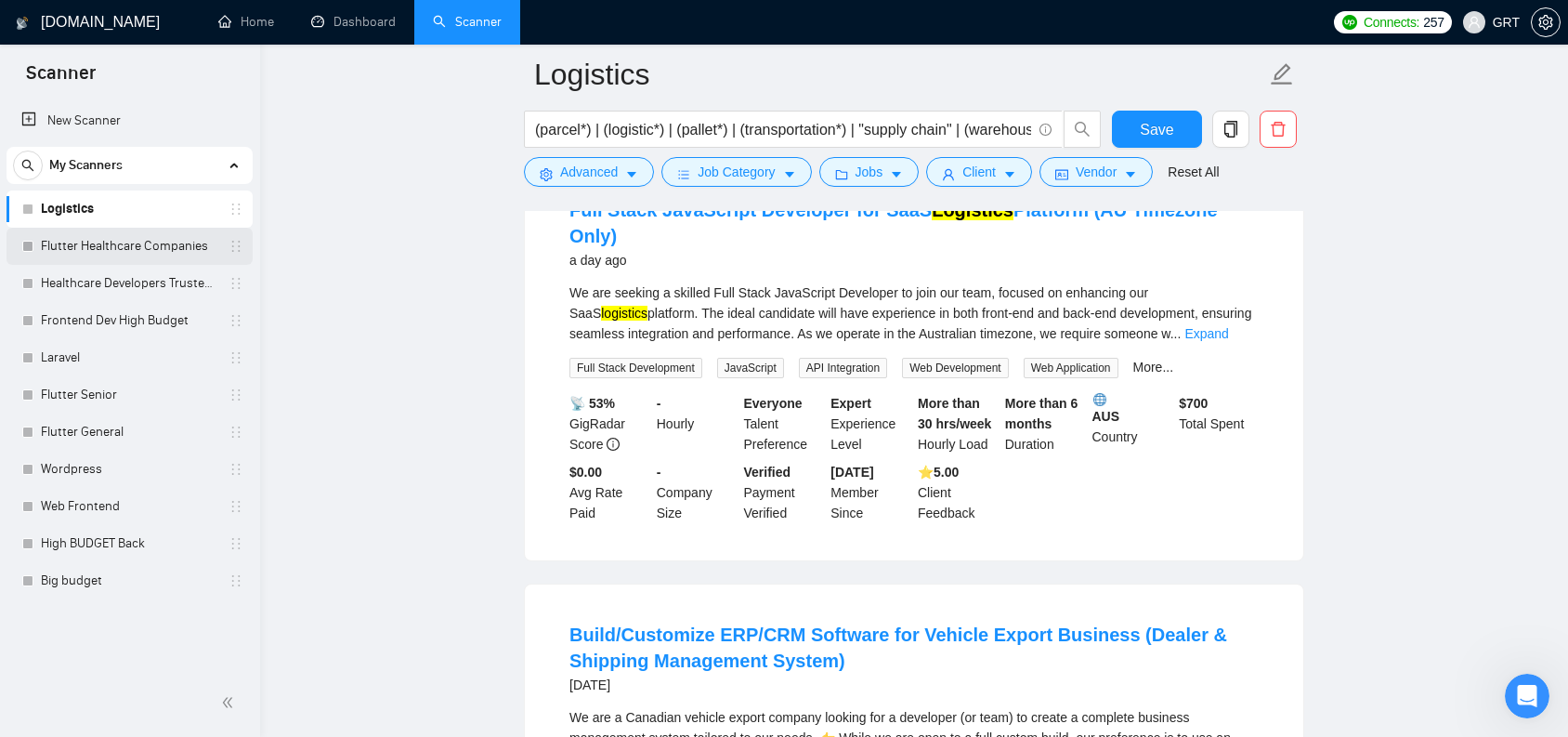
click at [109, 251] on link "Flutter Healthcare Companies" at bounding box center [129, 245] width 177 height 37
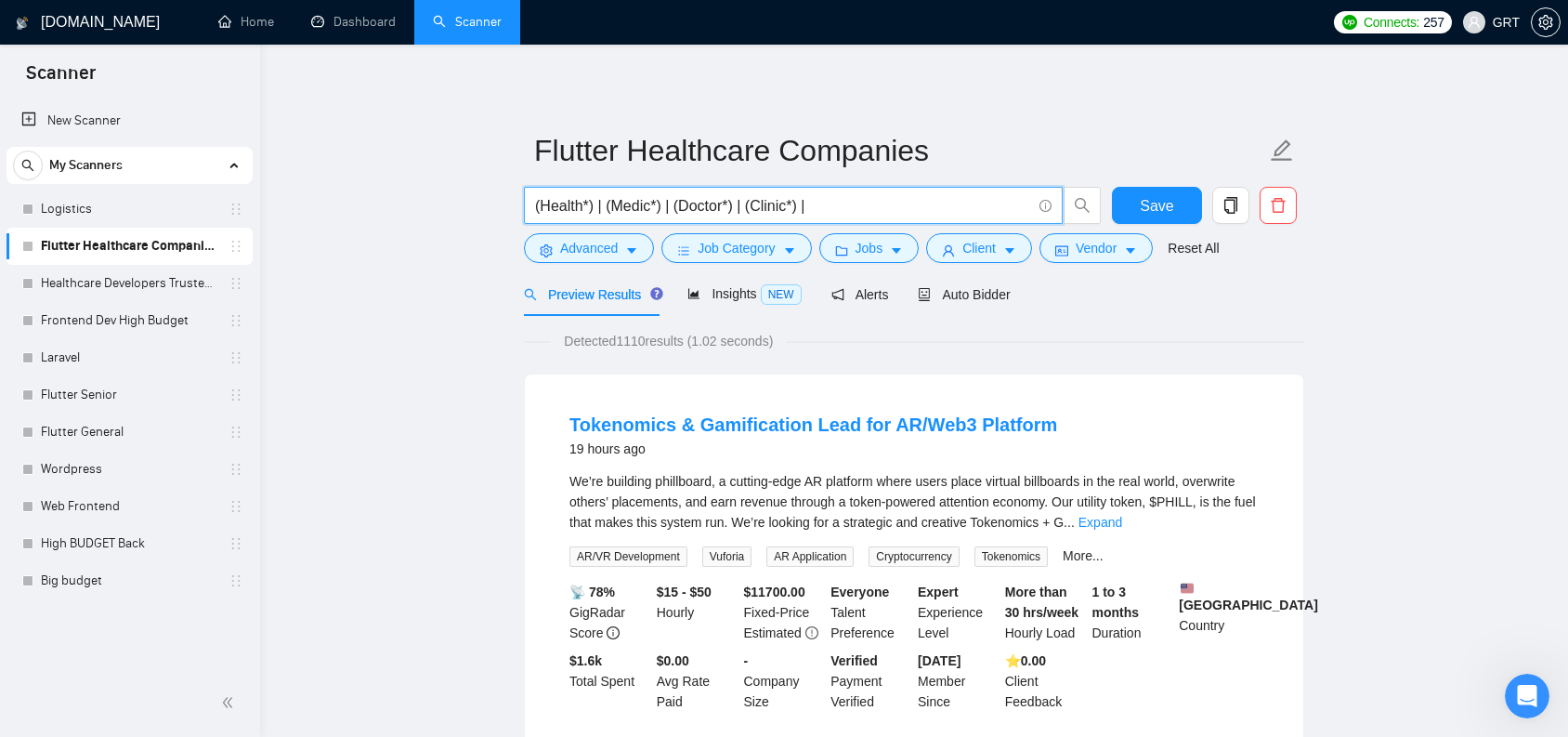
click at [856, 207] on input "(Health*) | (Medic*) | (Doctor*) | (Clinic*) |" at bounding box center [783, 205] width 496 height 23
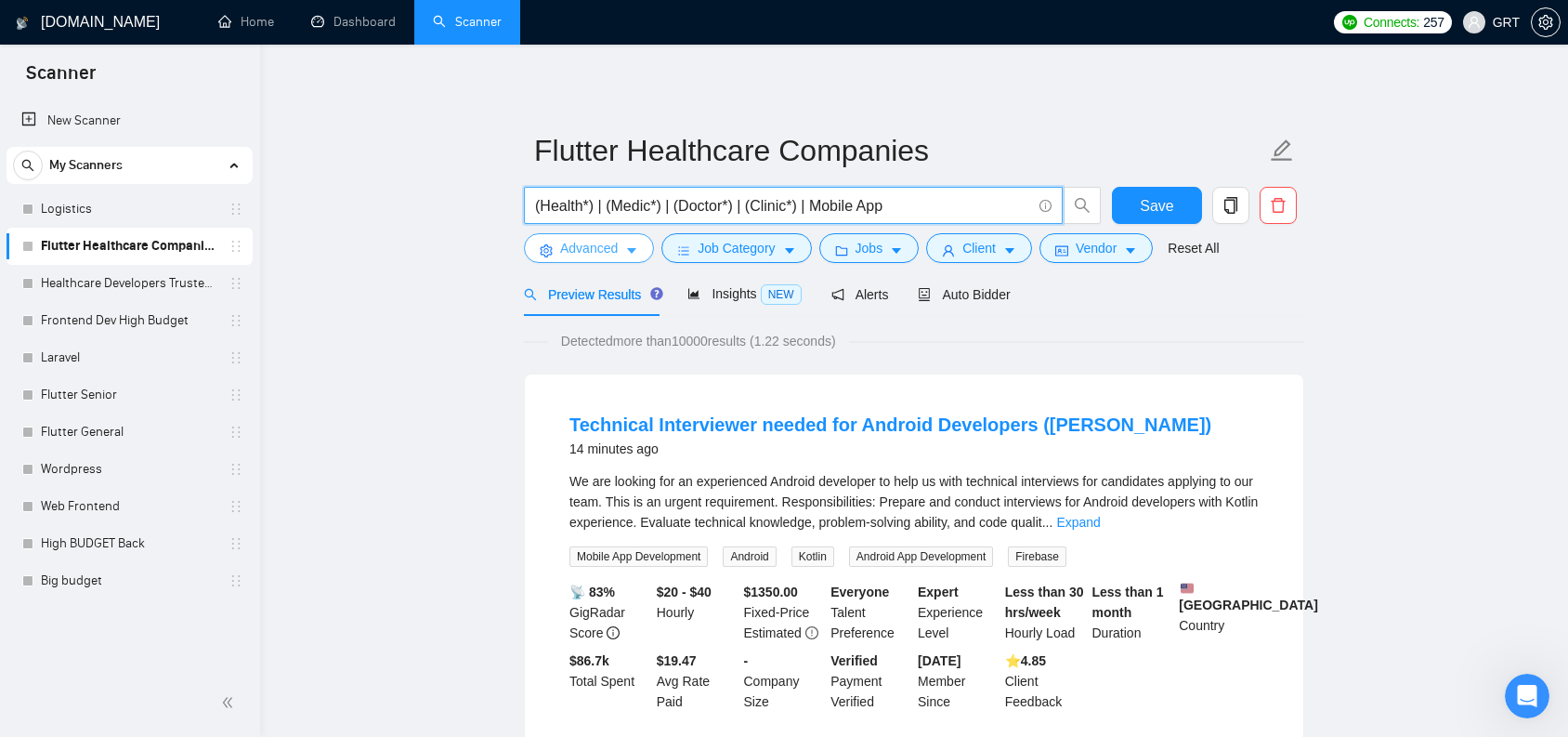
type input "(Health*) | (Medic*) | (Doctor*) | (Clinic*) | Mobile App"
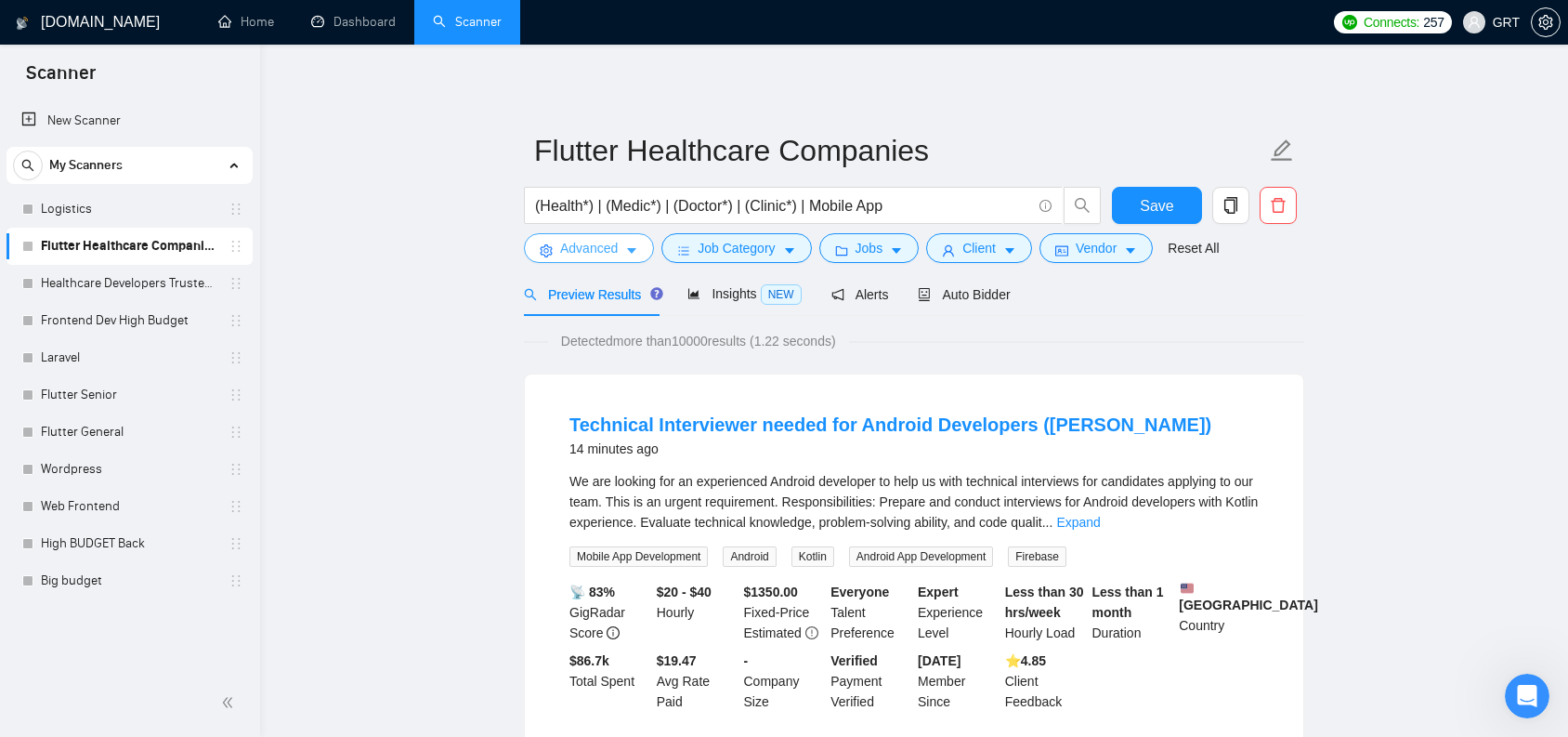
click at [639, 251] on icon "caret-down" at bounding box center [632, 250] width 13 height 13
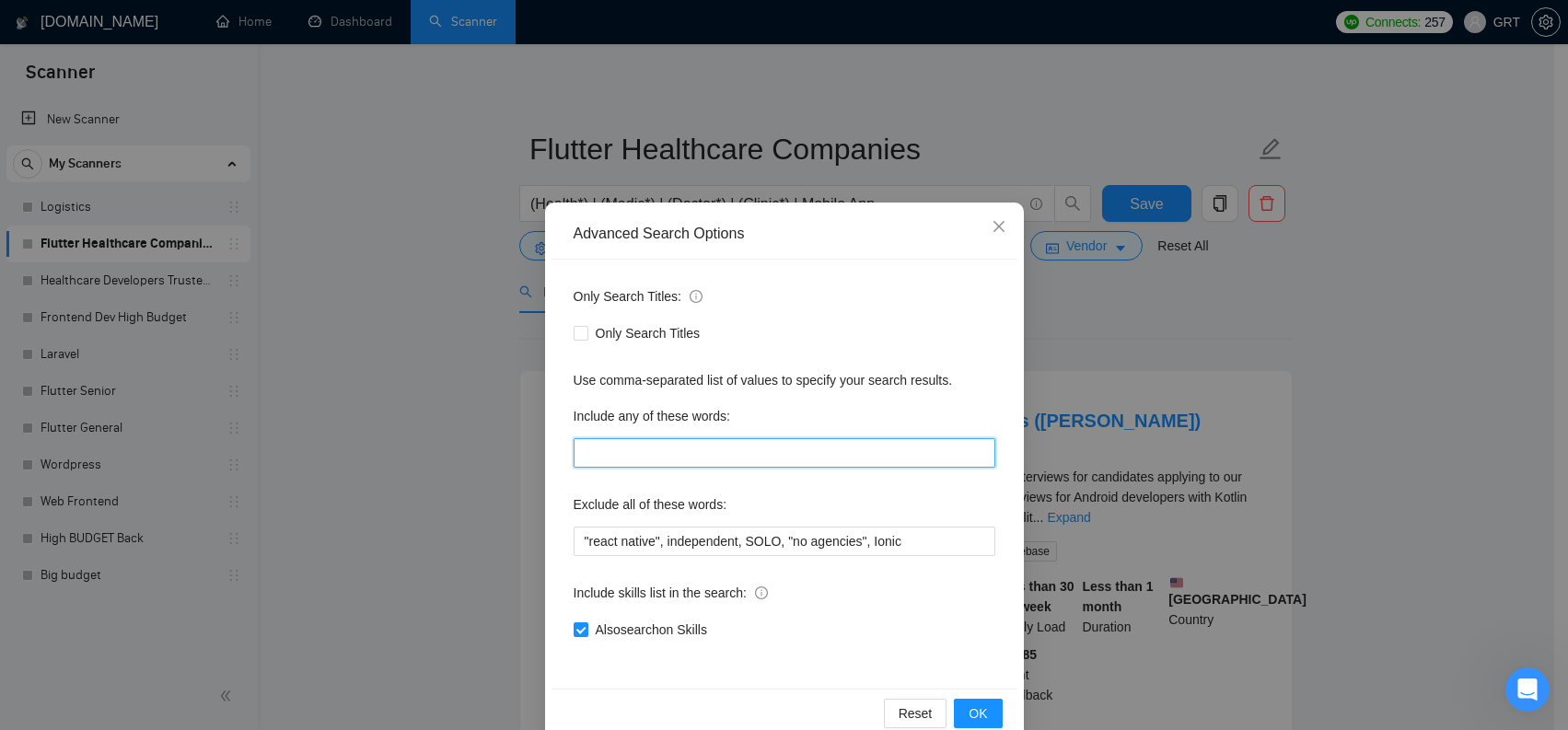
click at [632, 456] on input "text" at bounding box center [784, 453] width 421 height 30
click at [1002, 231] on span "Close" at bounding box center [999, 227] width 50 height 50
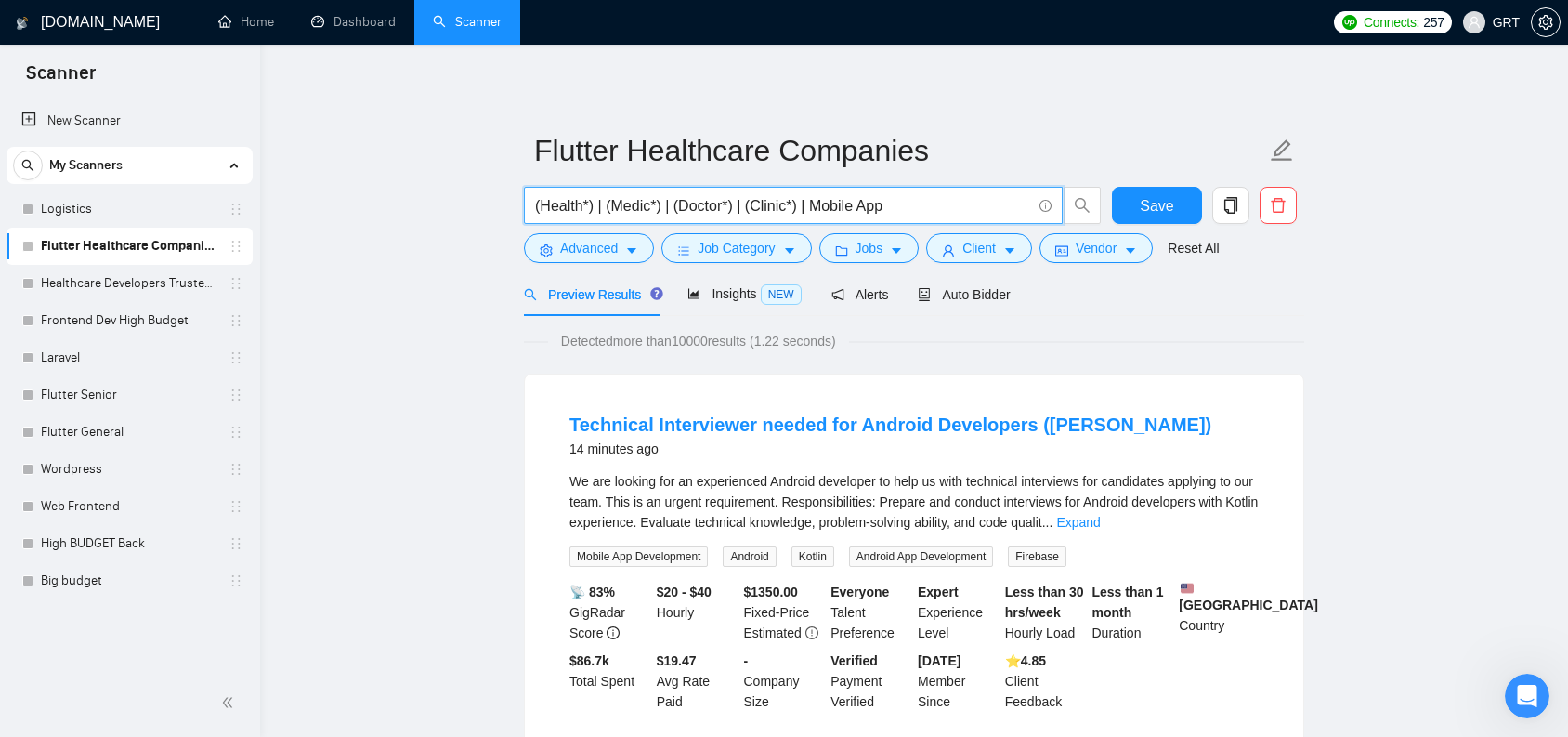
drag, startPoint x: 906, startPoint y: 206, endPoint x: 498, endPoint y: 187, distance: 408.4
click at [633, 251] on icon "caret-down" at bounding box center [631, 252] width 9 height 6
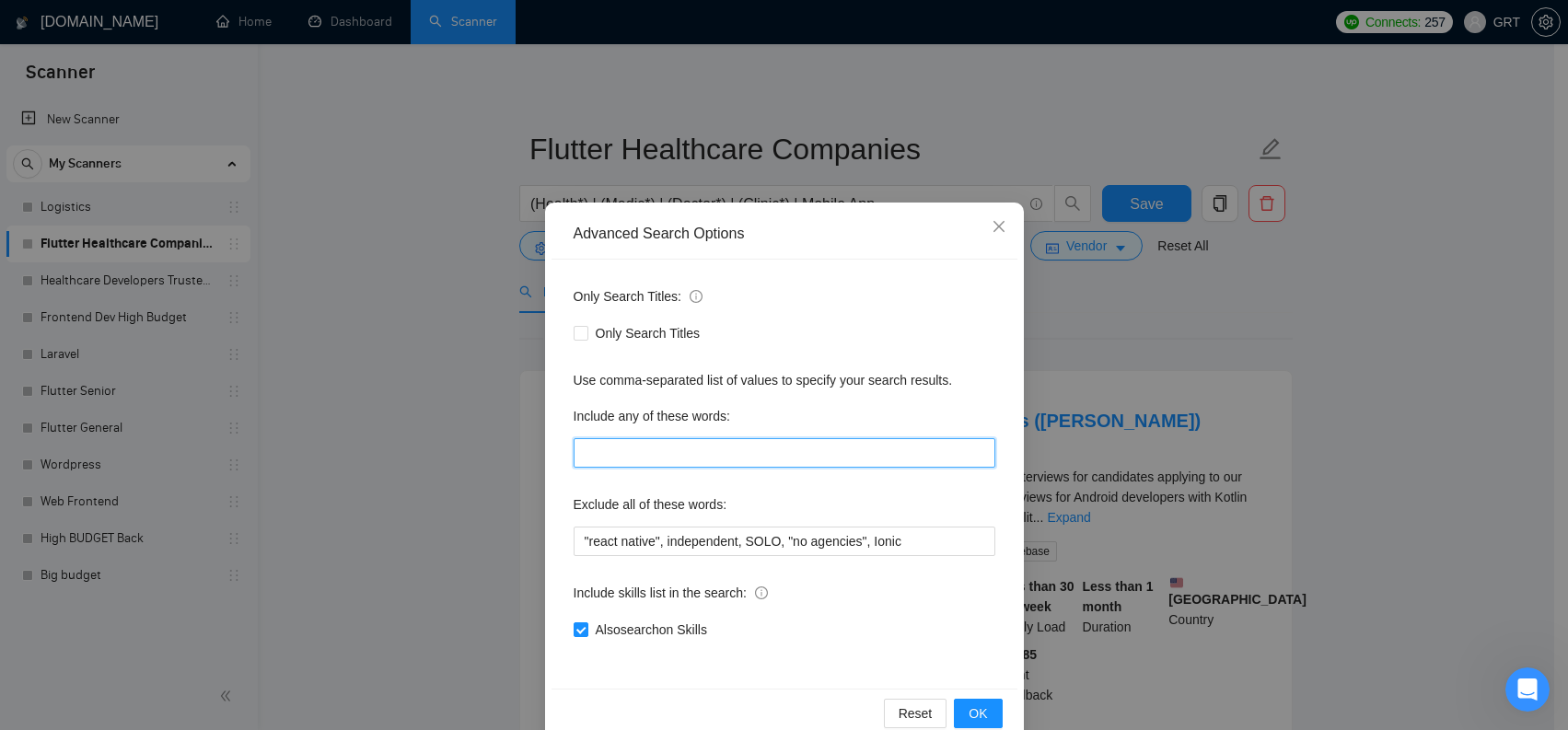
click at [608, 463] on input "text" at bounding box center [784, 453] width 421 height 30
paste input "(Health*) | (Medic*) | (Doctor*) | (Clinic*) | Mobile App"
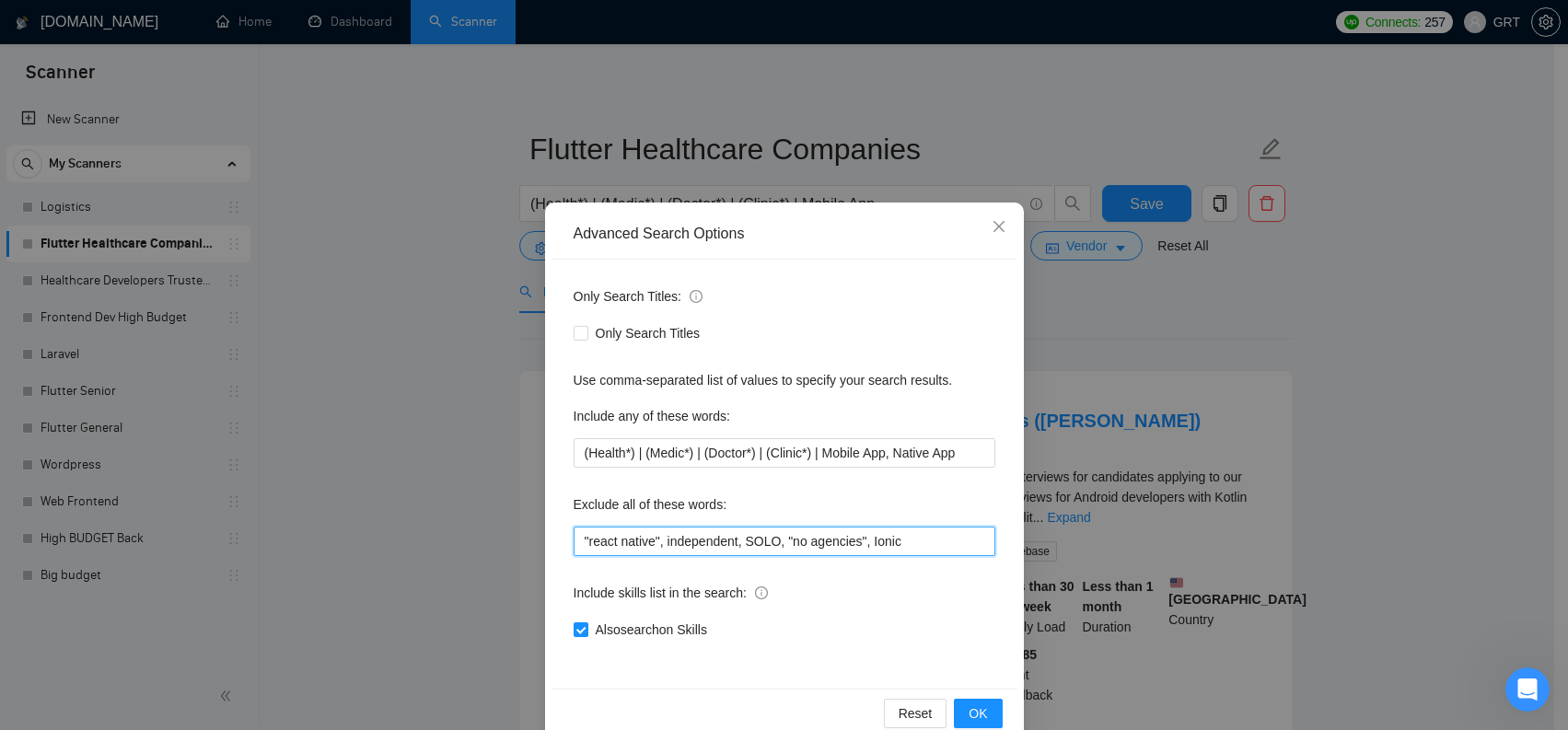
click at [914, 538] on input ""react native", independent, SOLO, "no agencies", Ionic" at bounding box center [784, 541] width 421 height 30
click at [972, 711] on span "OK" at bounding box center [977, 713] width 19 height 21
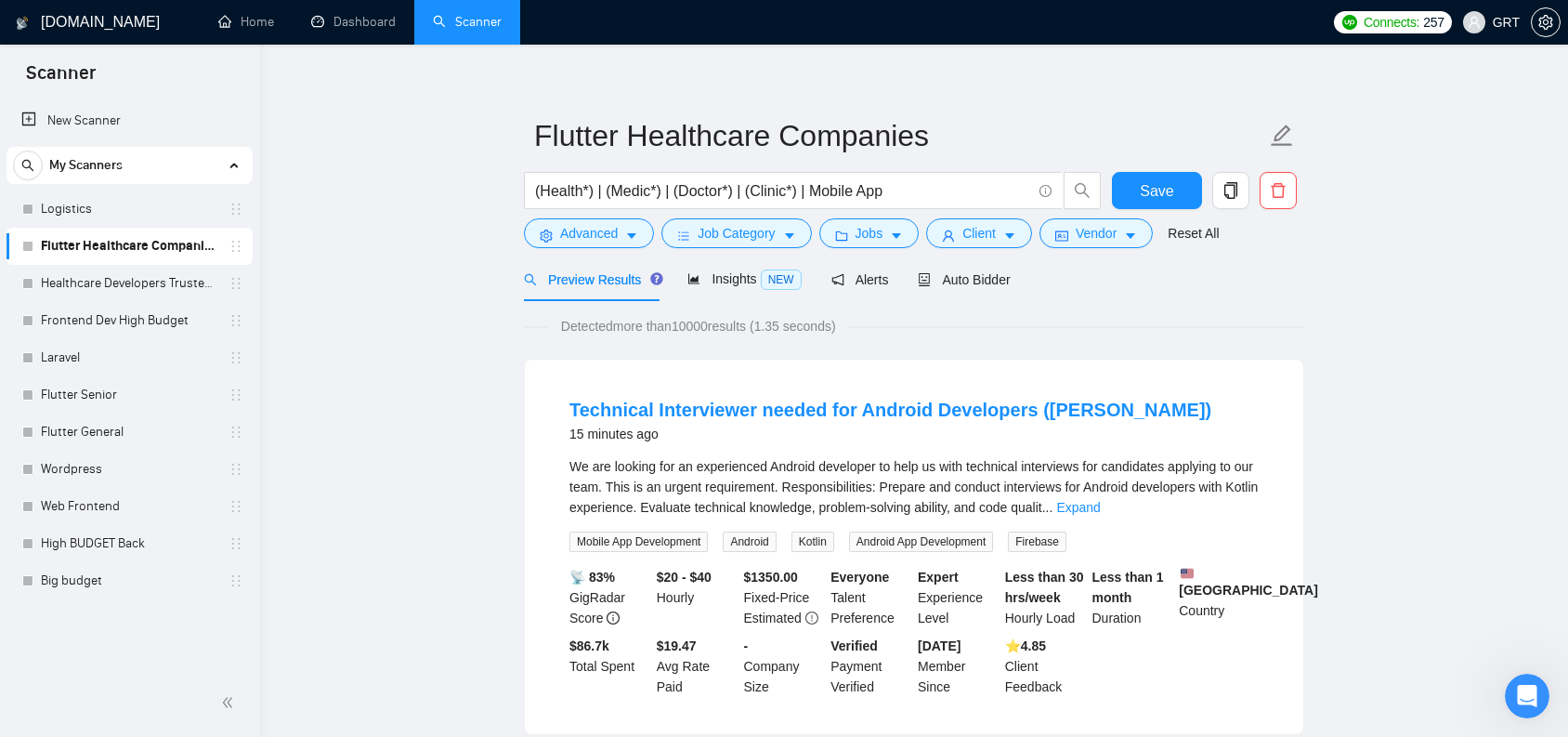
scroll to position [19, 0]
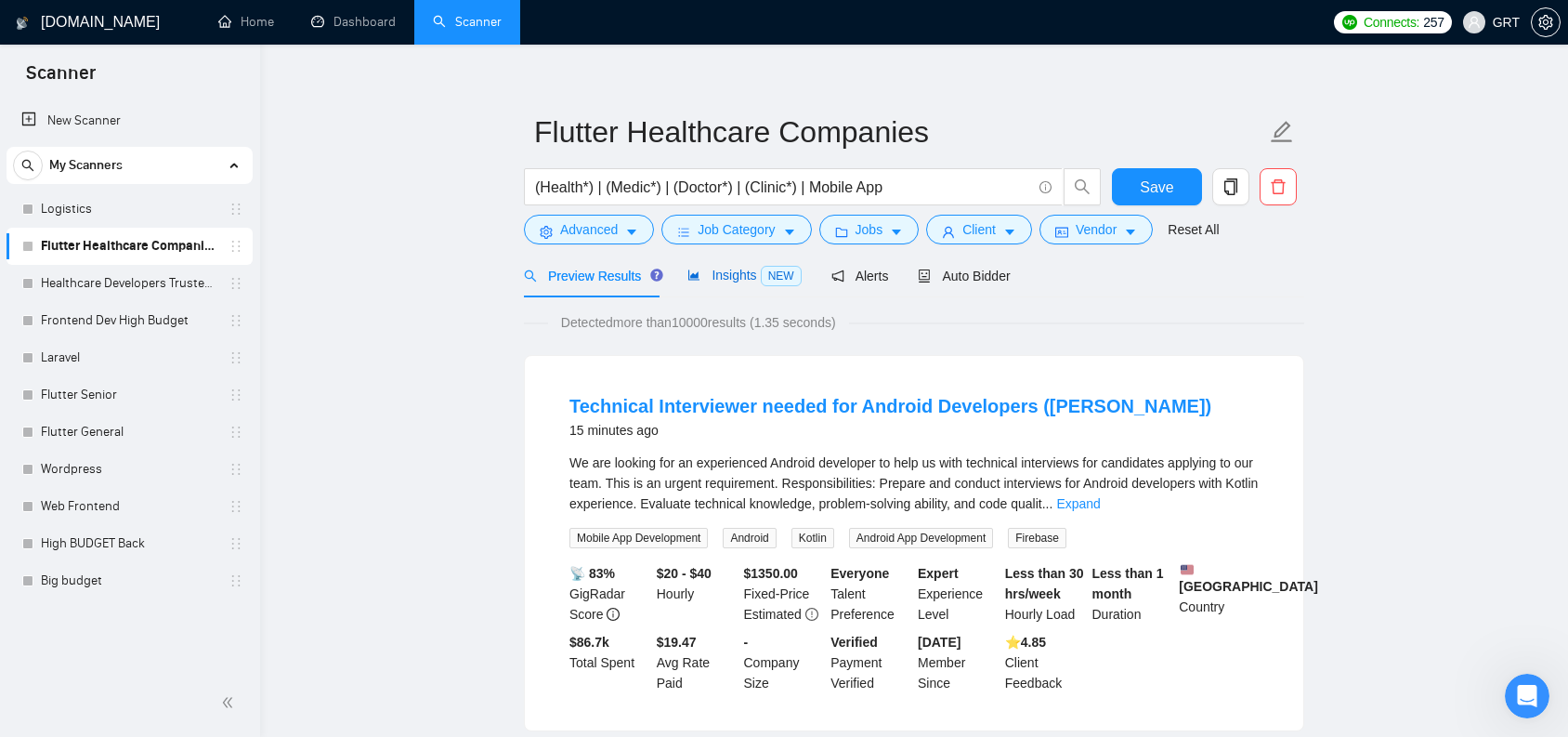
click at [738, 277] on span "Insights NEW" at bounding box center [744, 274] width 113 height 15
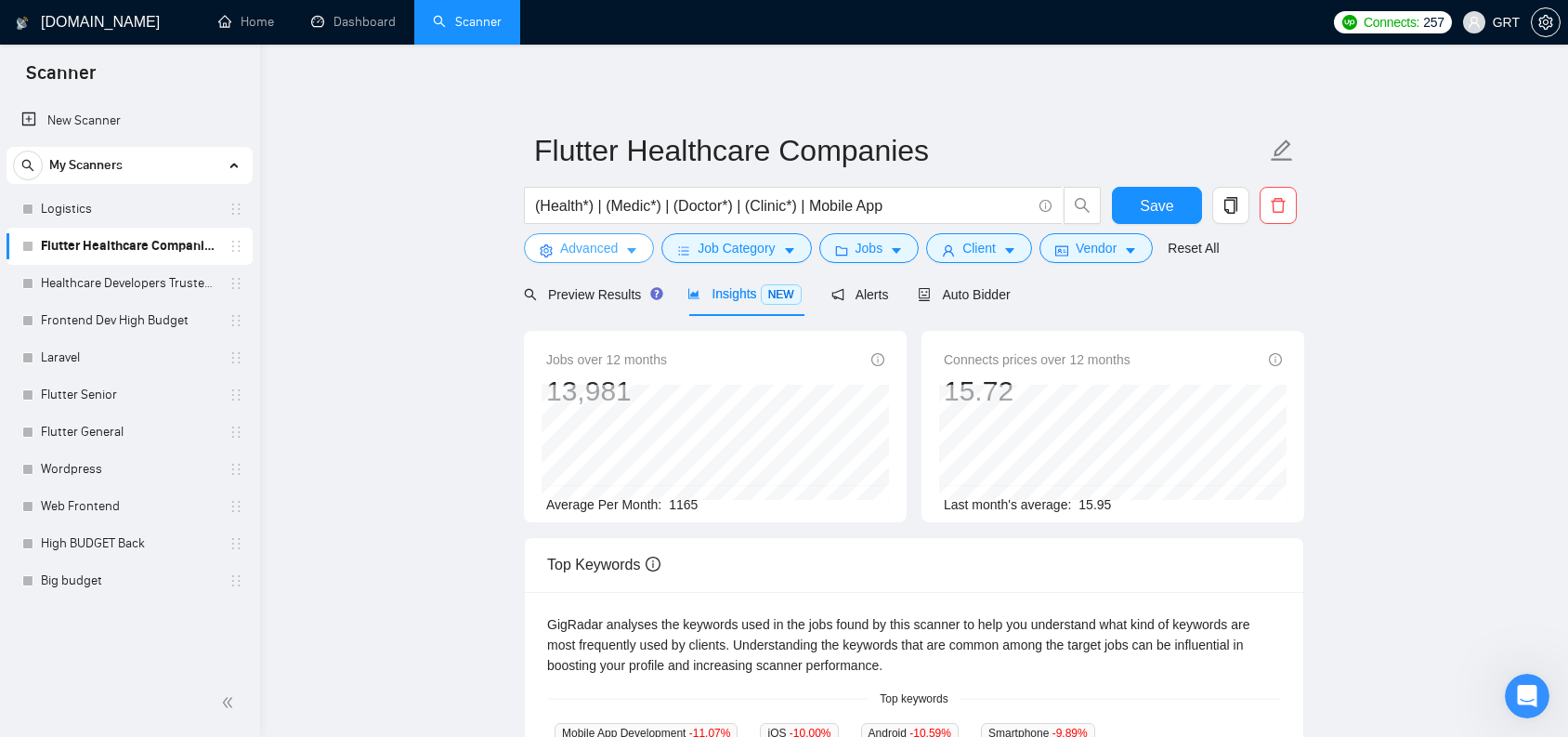
click at [638, 251] on icon "caret-down" at bounding box center [632, 250] width 13 height 13
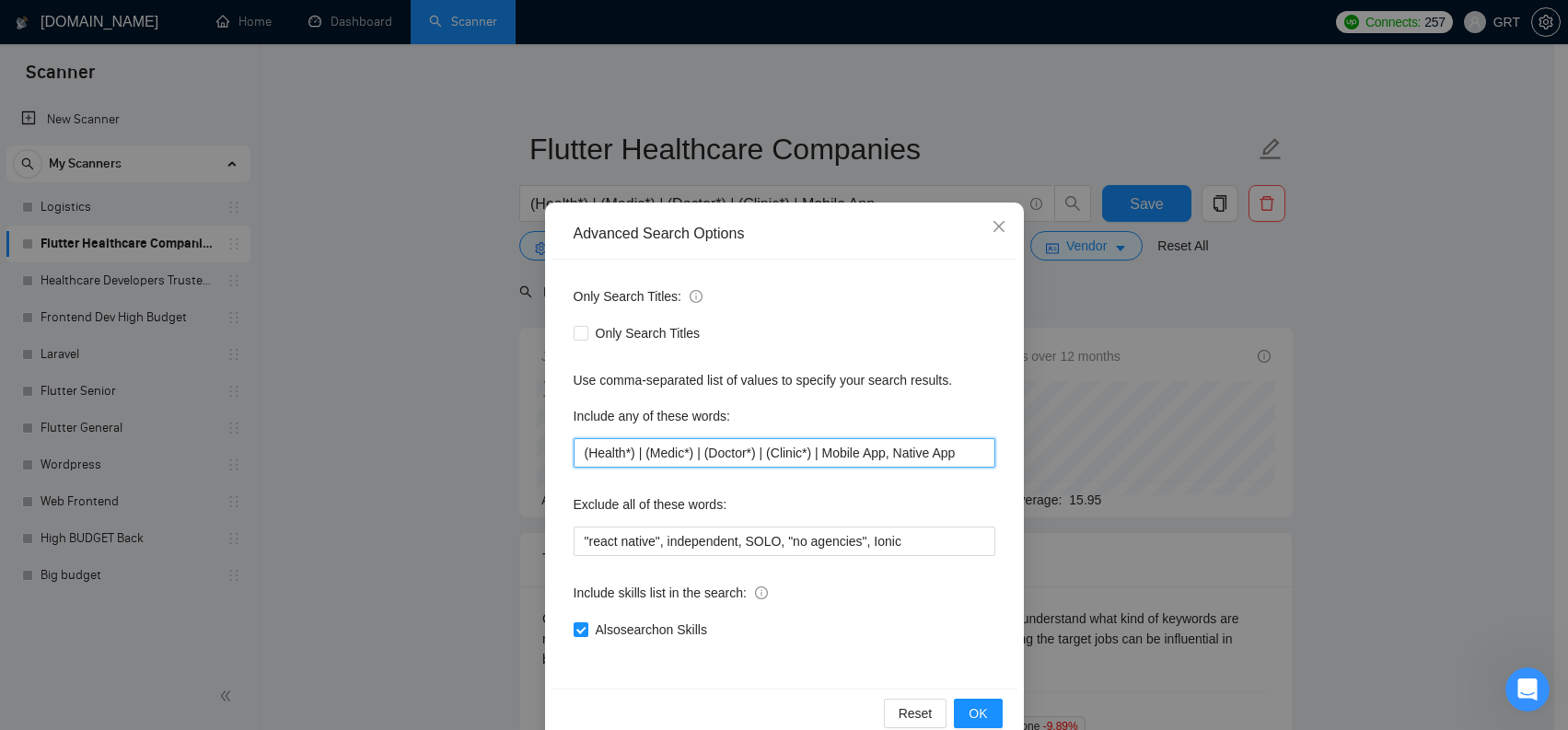
click at [973, 457] on input "(Health*) | (Medic*) | (Doctor*) | (Clinic*) | Mobile App, Native App" at bounding box center [784, 453] width 421 height 30
type input "(Health*) | (Medic*) | (Doctor*) | (Clinic*) | Mobile App, Native App, Flutter"
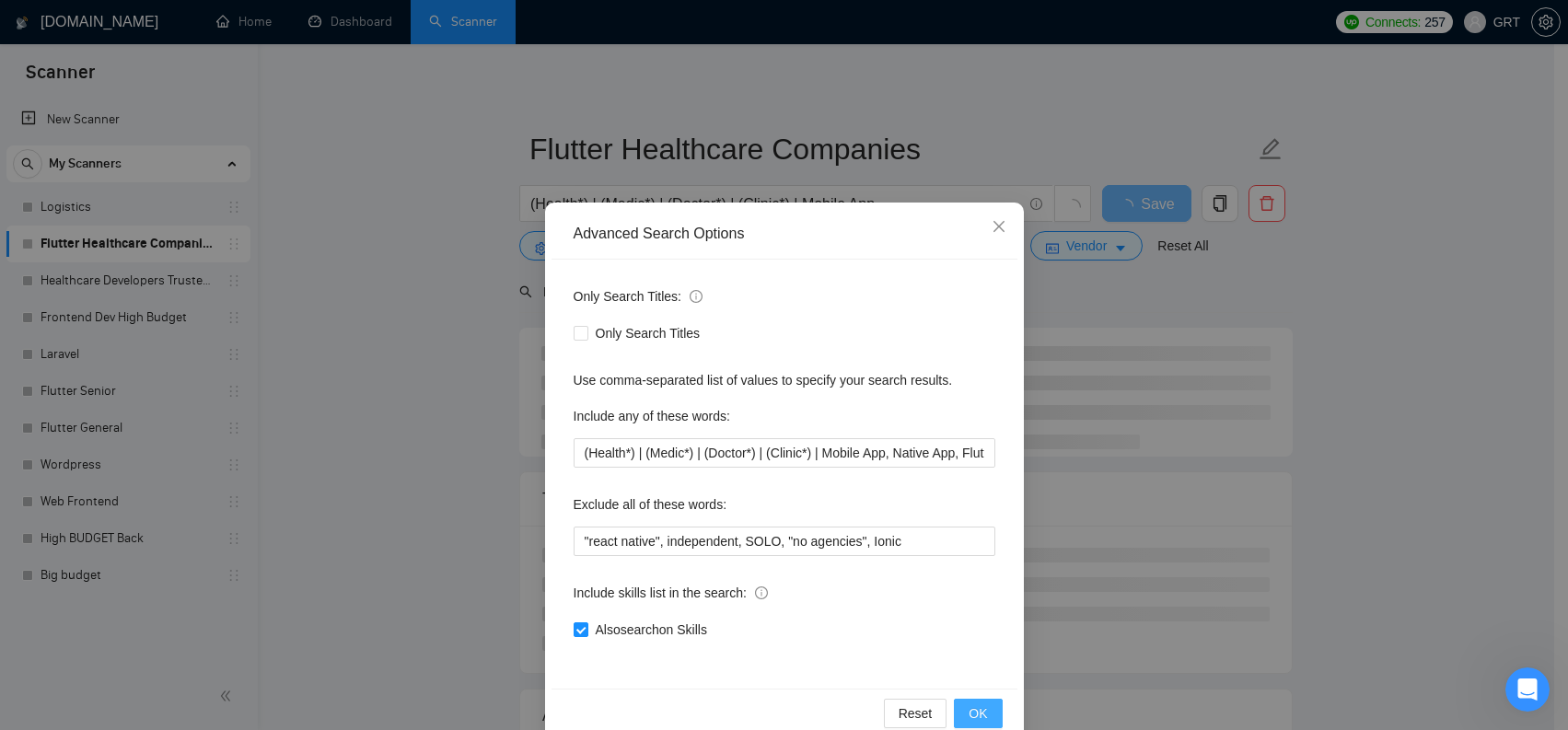
click at [974, 719] on span "OK" at bounding box center [977, 713] width 19 height 21
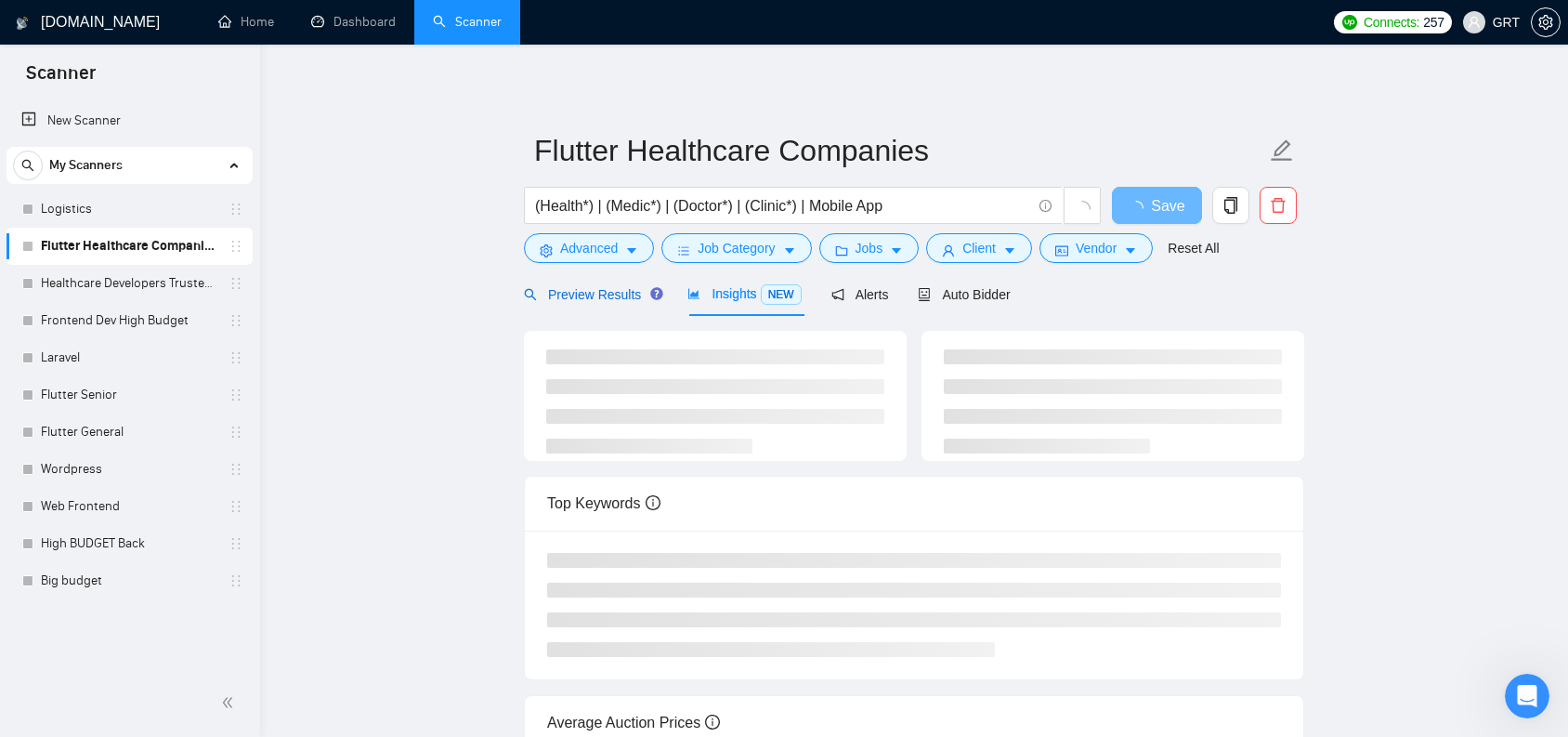
click at [602, 301] on span "Preview Results" at bounding box center [591, 294] width 134 height 15
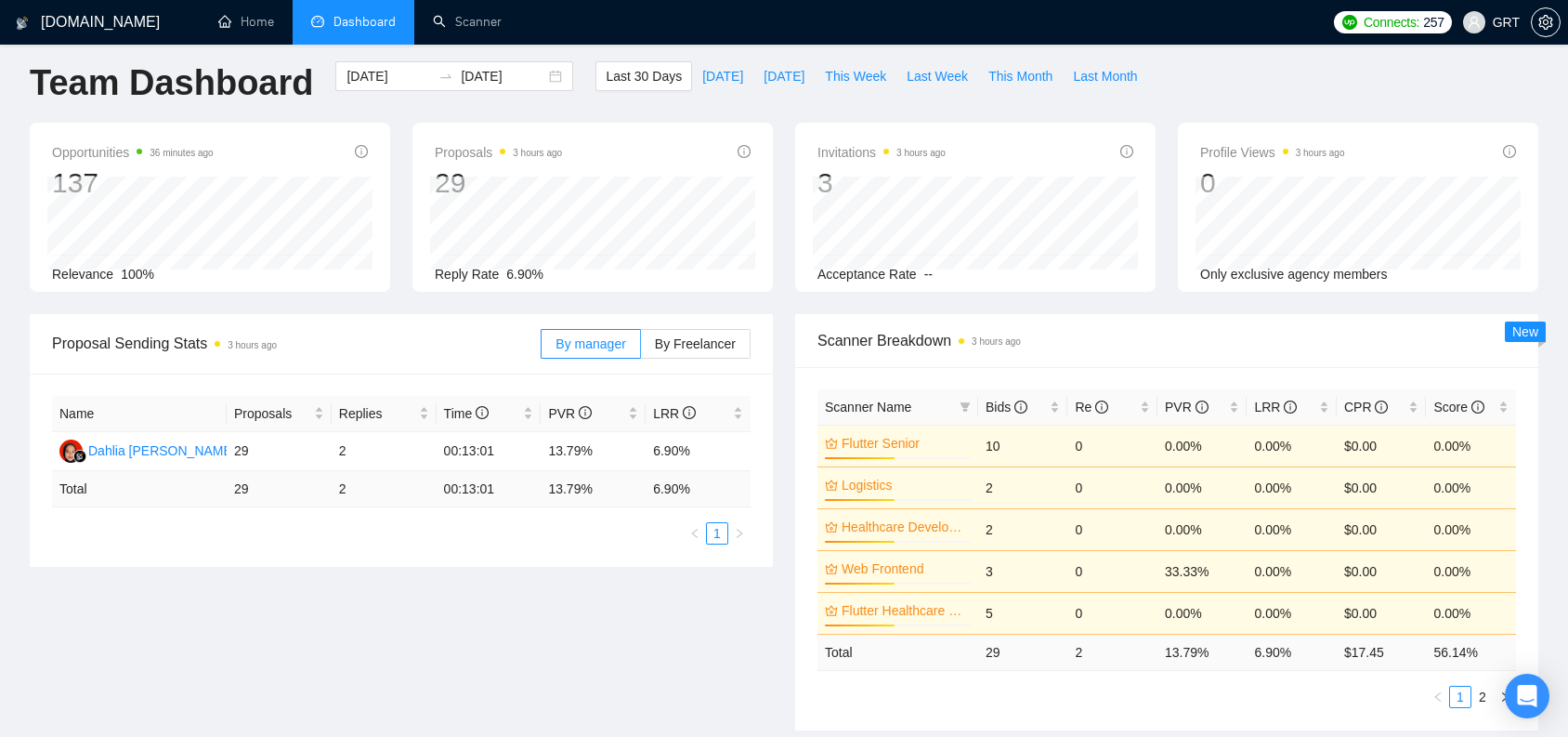
scroll to position [13, 0]
click at [324, 29] on span "Dashboard" at bounding box center [353, 22] width 84 height 16
click at [173, 454] on div "Dahlia [PERSON_NAME]" at bounding box center [162, 450] width 148 height 21
click at [486, 19] on link "Scanner" at bounding box center [467, 22] width 69 height 16
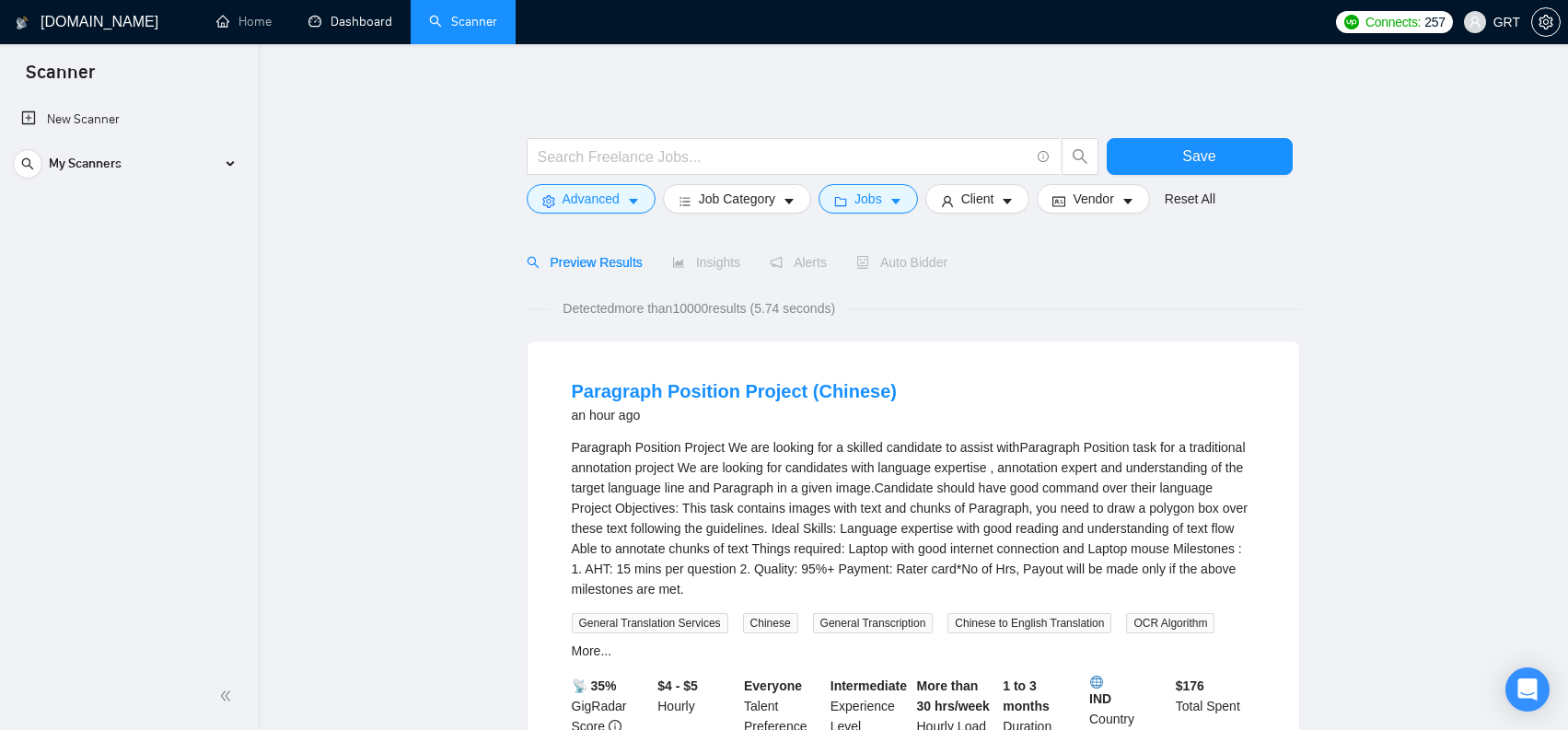
click at [321, 30] on link "Dashboard" at bounding box center [349, 22] width 84 height 16
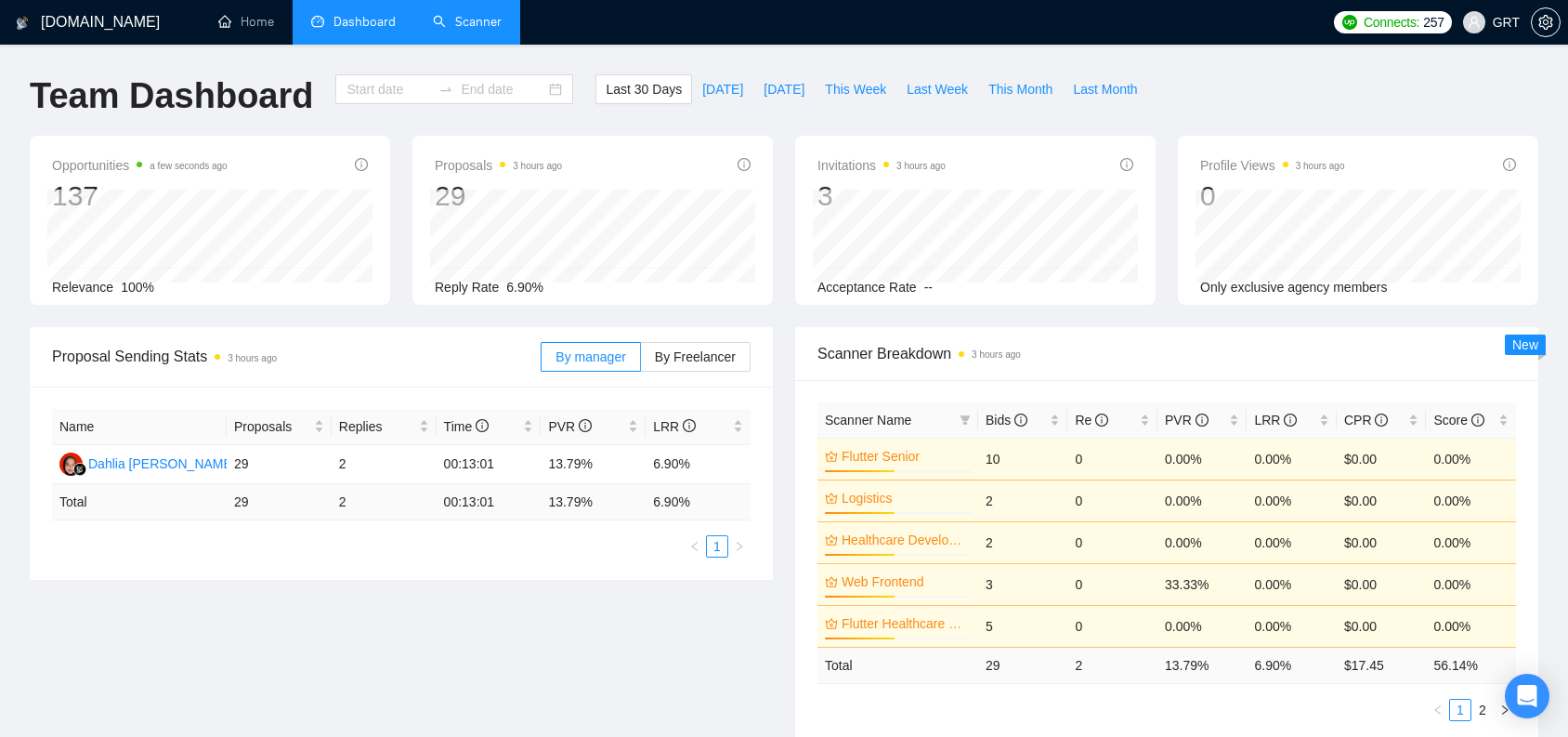
type input "[DATE]"
click at [441, 22] on link "Scanner" at bounding box center [467, 22] width 69 height 16
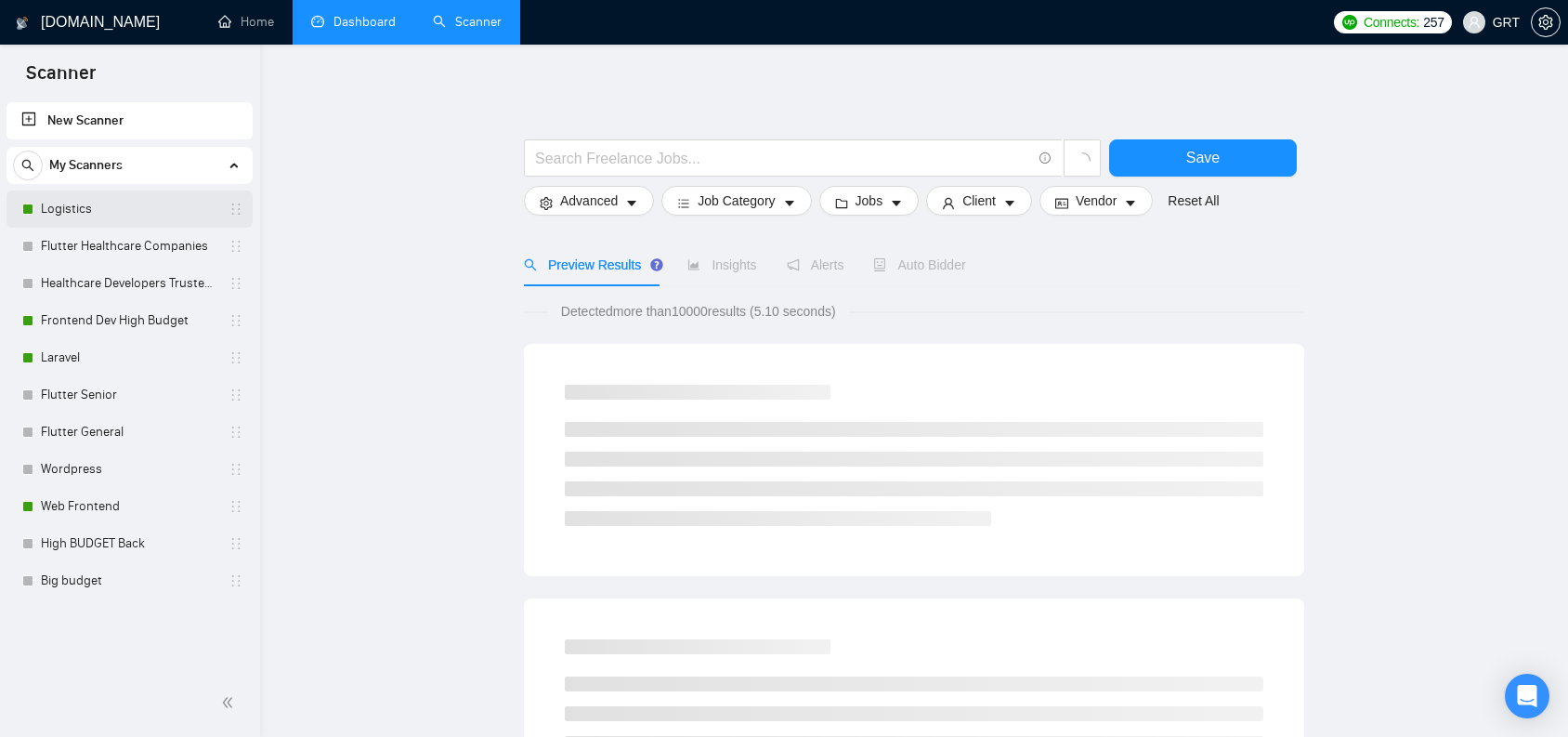
click at [118, 201] on link "Logistics" at bounding box center [129, 209] width 177 height 37
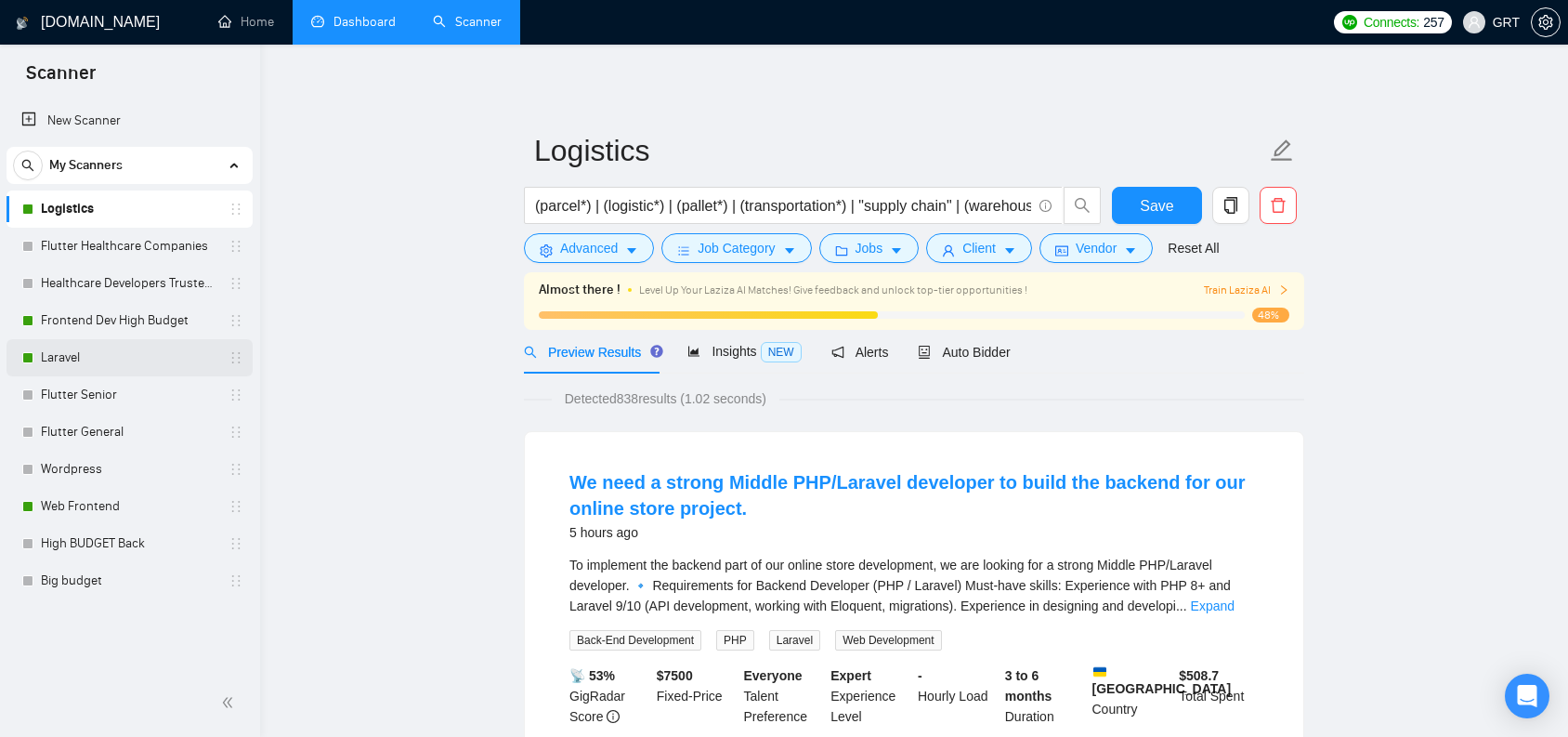
click at [90, 355] on link "Laravel" at bounding box center [129, 357] width 177 height 37
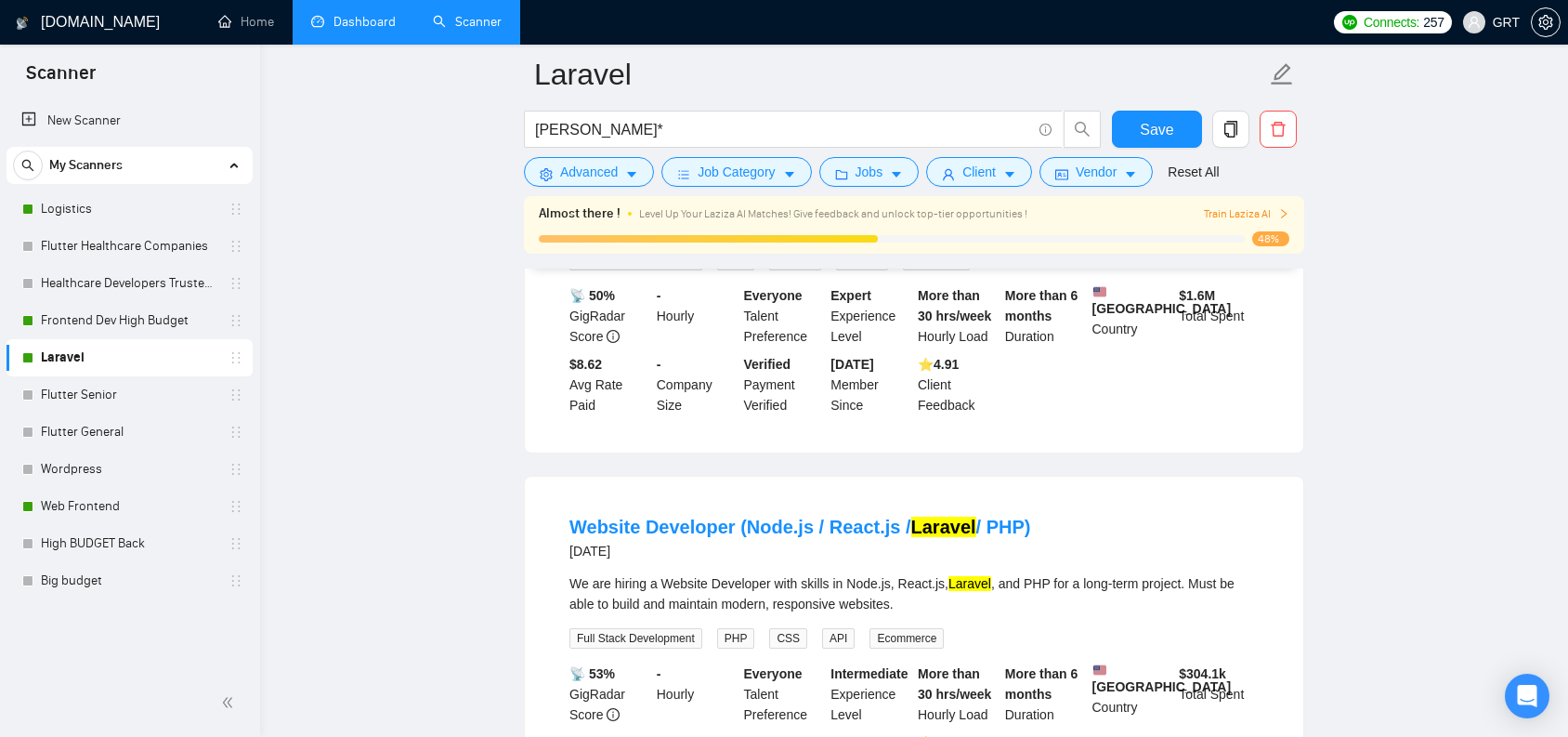
scroll to position [1683, 0]
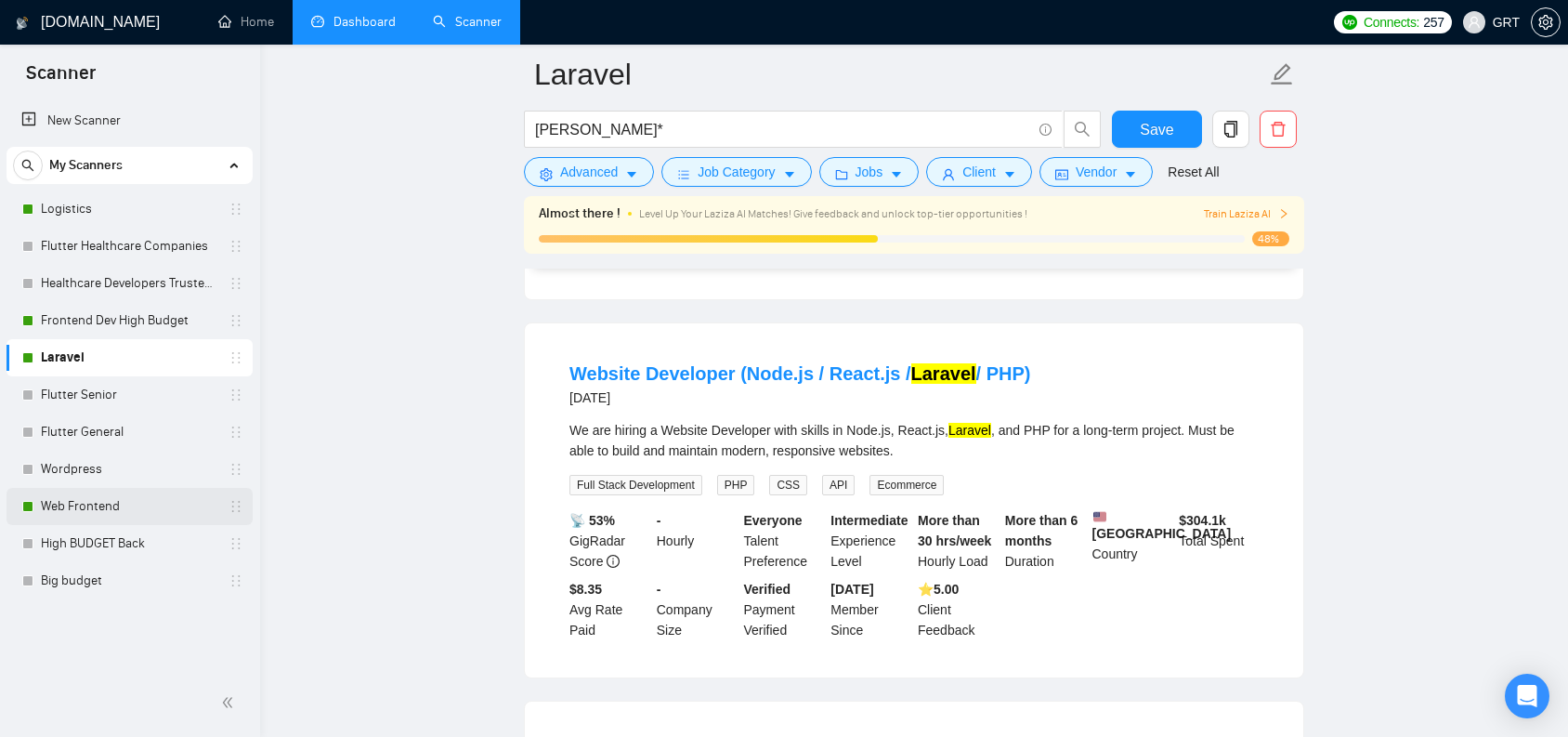
click at [107, 498] on link "Web Frontend" at bounding box center [129, 506] width 177 height 37
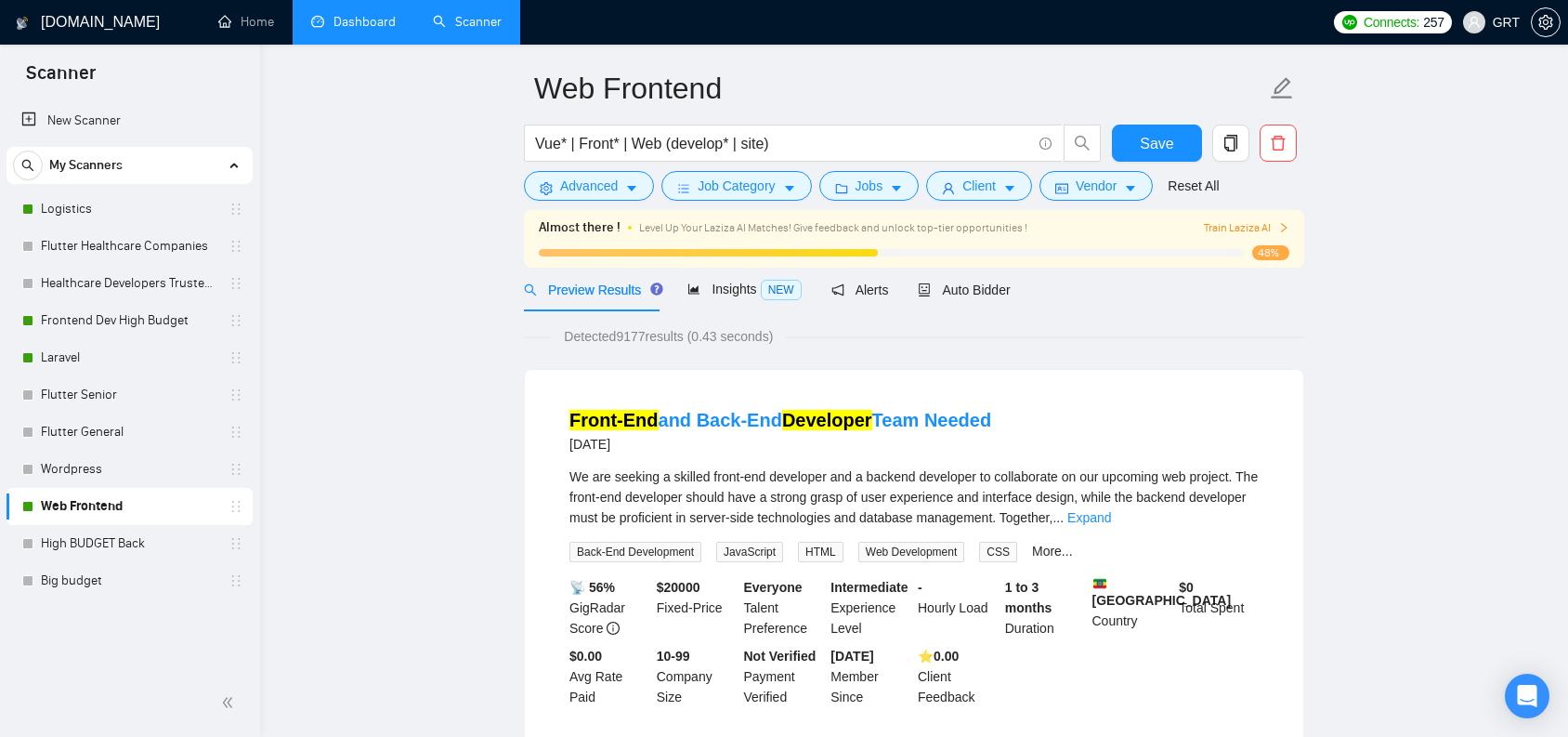
scroll to position [101, 0]
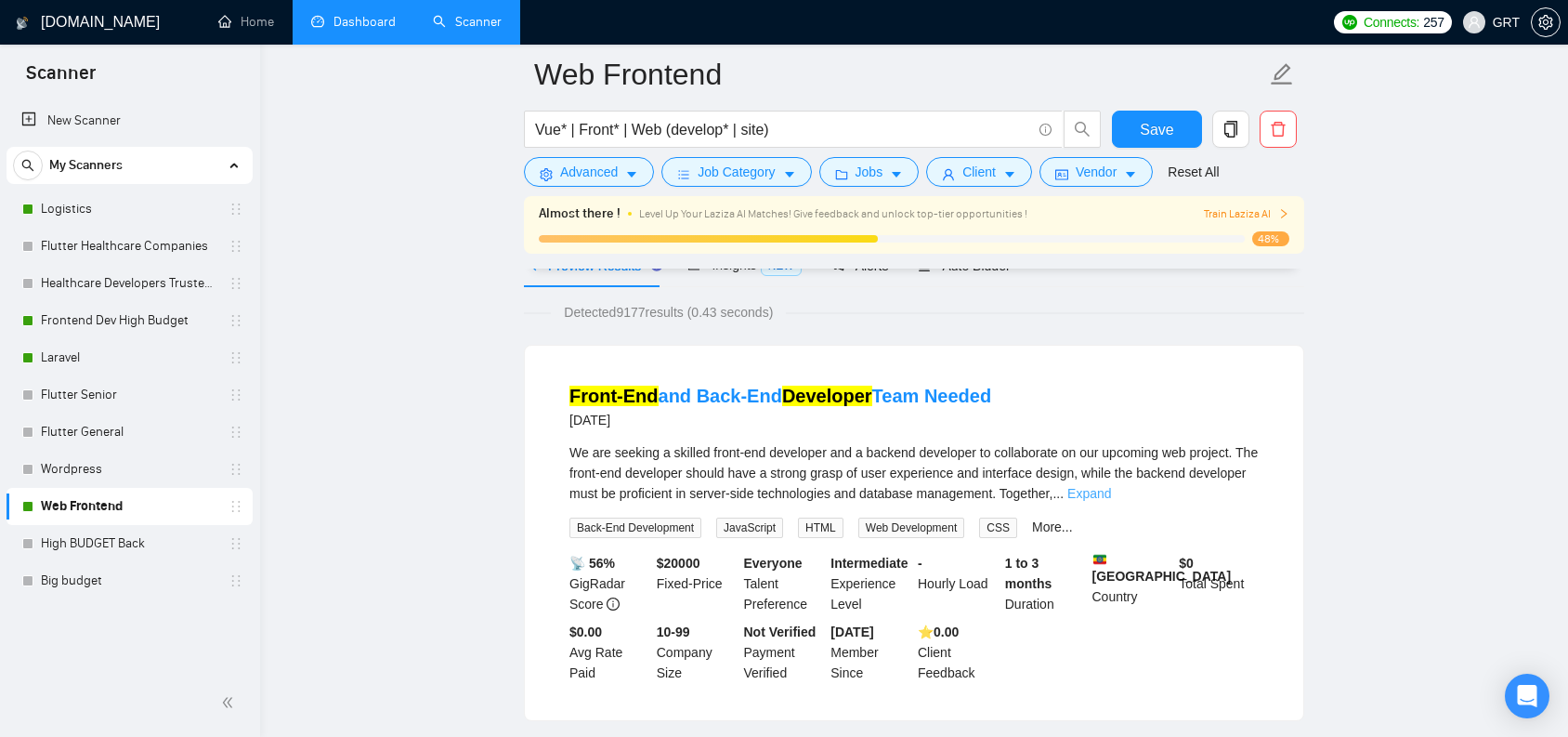
click at [1111, 500] on link "Expand" at bounding box center [1089, 493] width 44 height 15
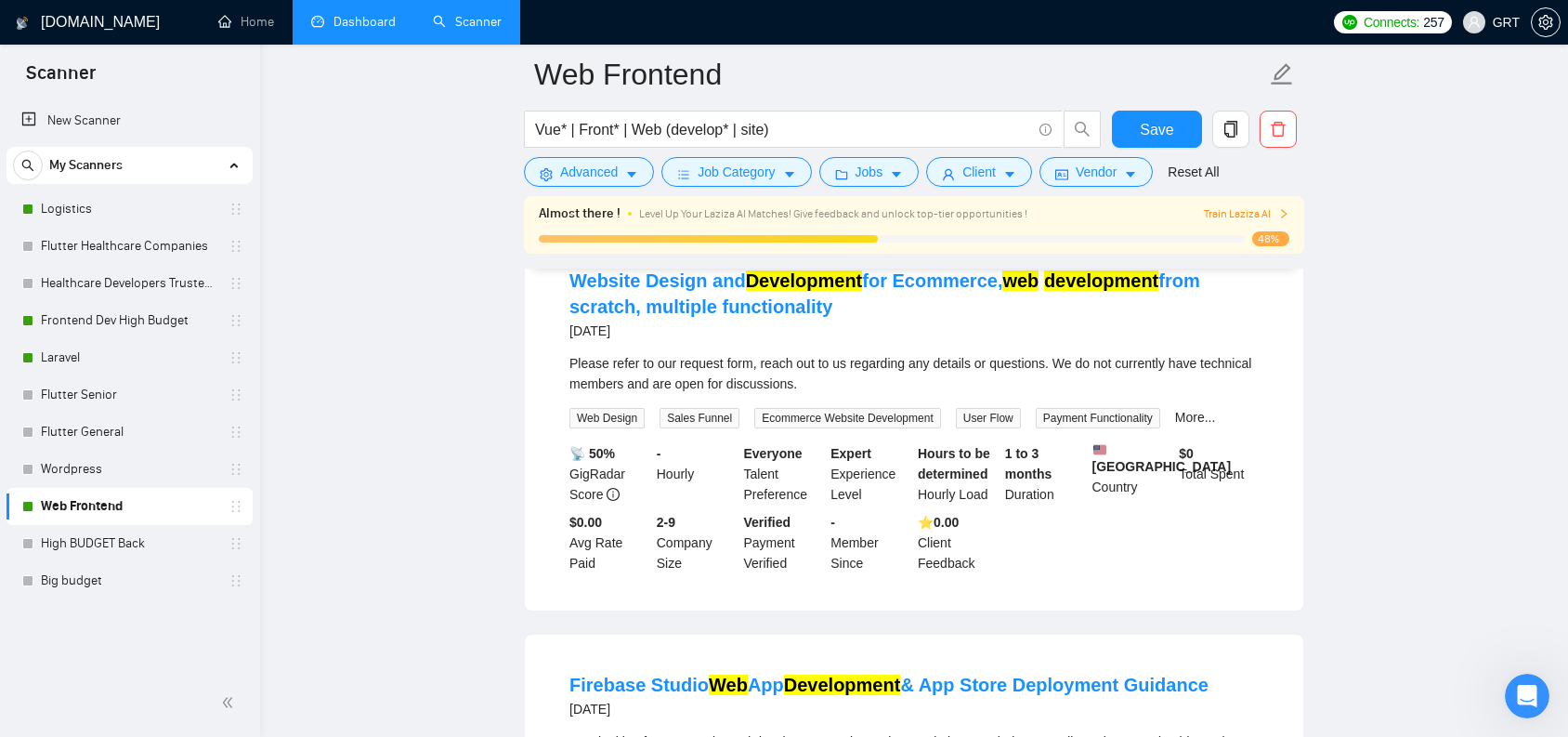
scroll to position [0, 0]
